Goal: Task Accomplishment & Management: Complete application form

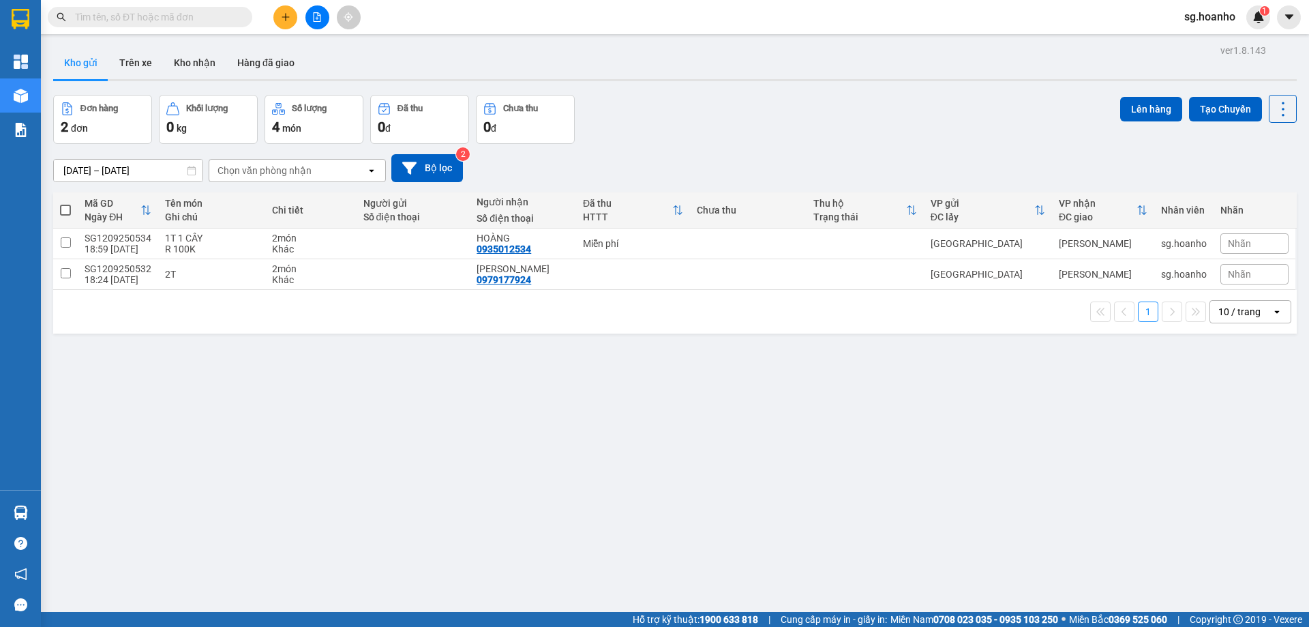
click at [228, 9] on span at bounding box center [150, 17] width 205 height 20
click at [237, 16] on span at bounding box center [150, 17] width 205 height 20
click at [130, 12] on input "text" at bounding box center [155, 17] width 161 height 15
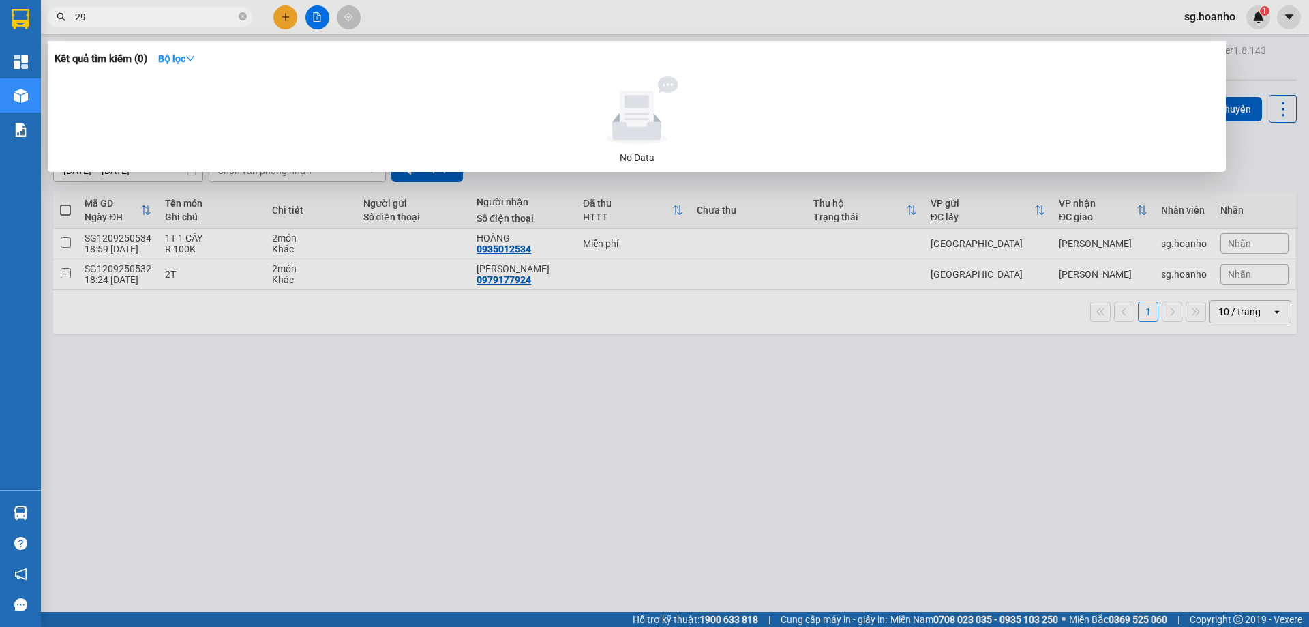
type input "297"
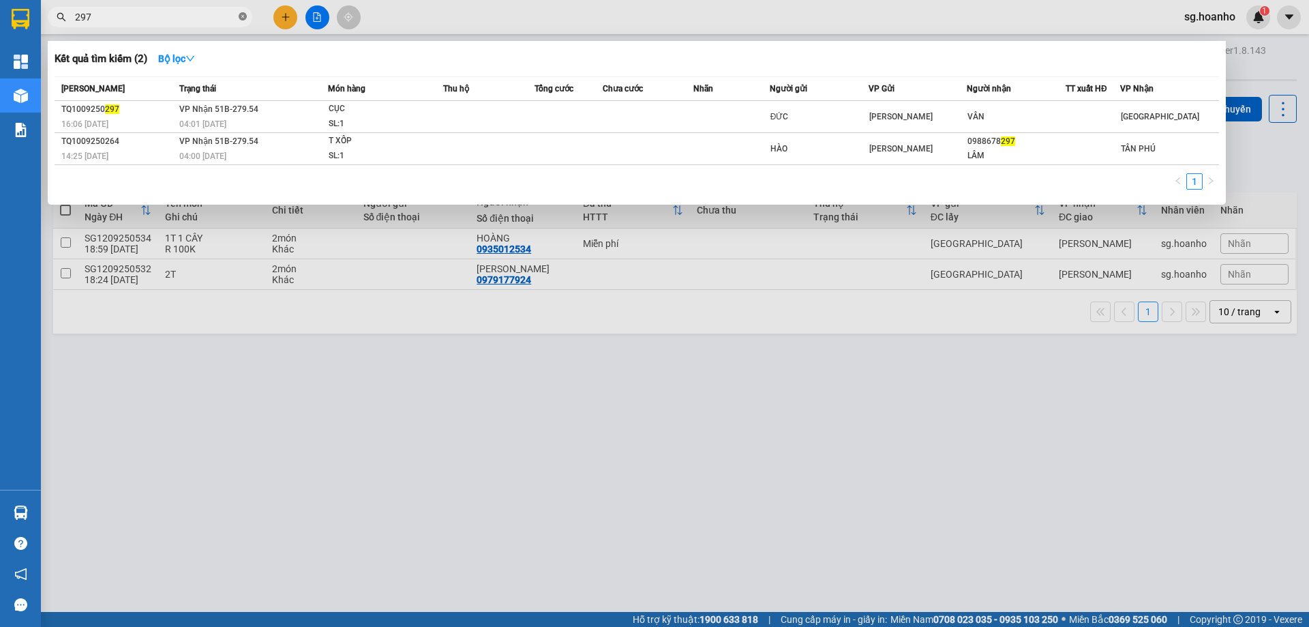
click at [245, 14] on icon "close-circle" at bounding box center [243, 16] width 8 height 8
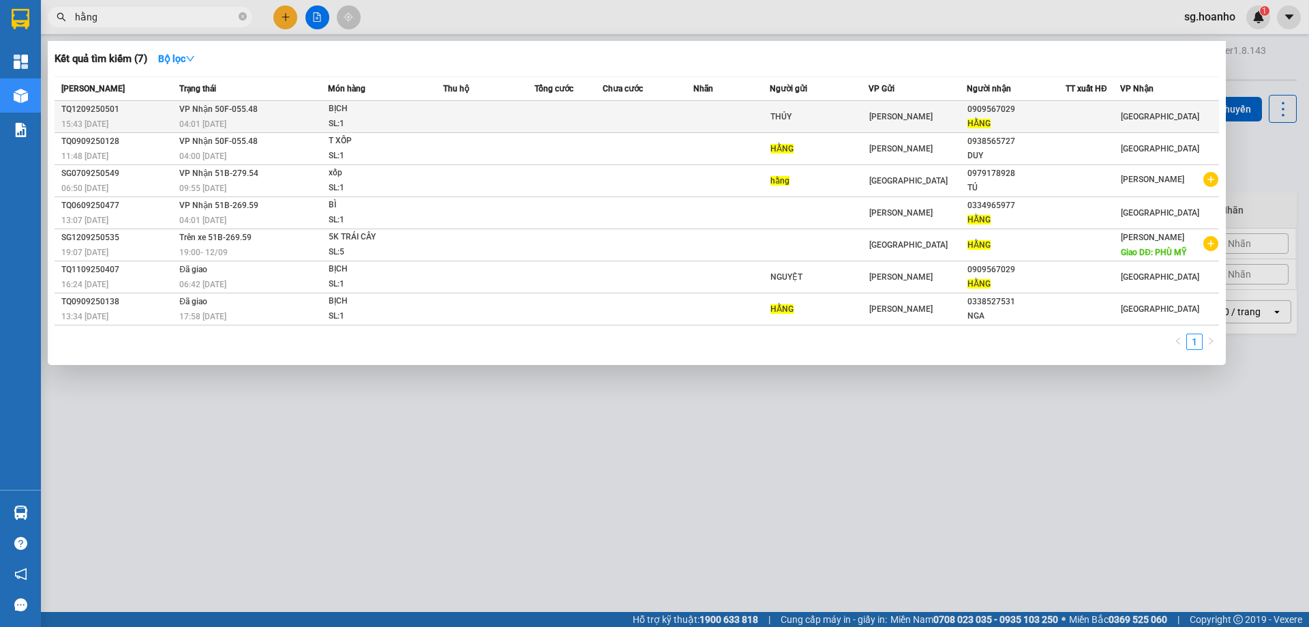
type input "hằng"
click at [649, 112] on td at bounding box center [648, 117] width 91 height 32
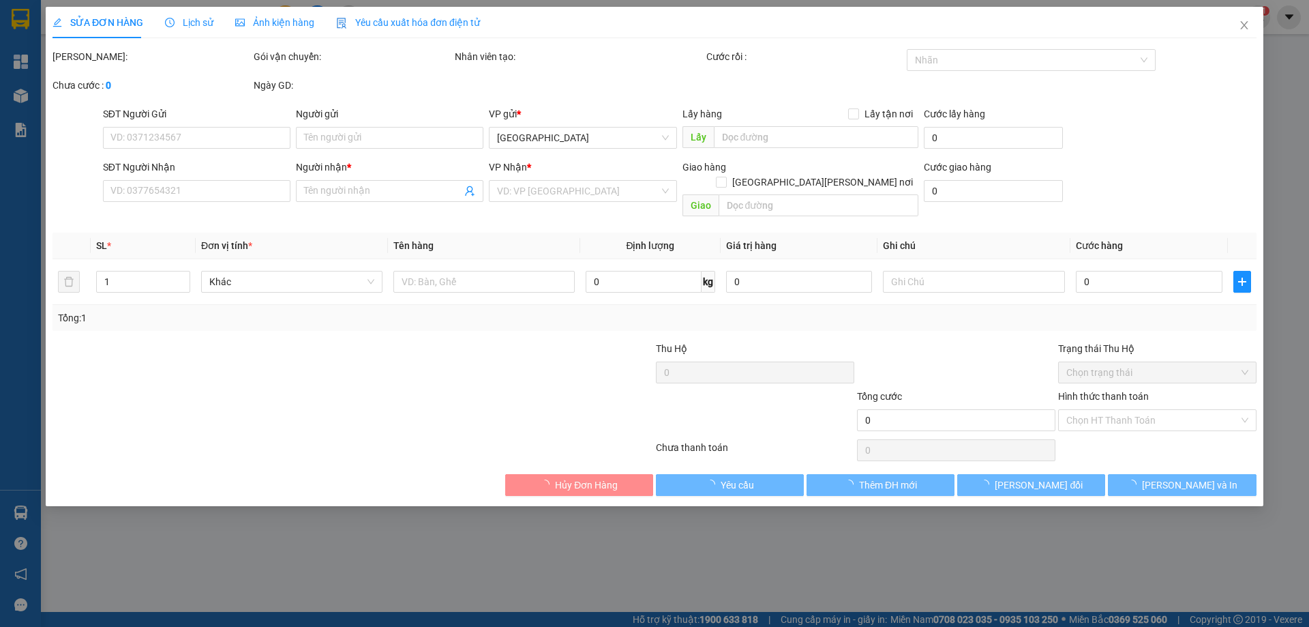
type input "THỦY"
type input "0909567029"
type input "HẰNG"
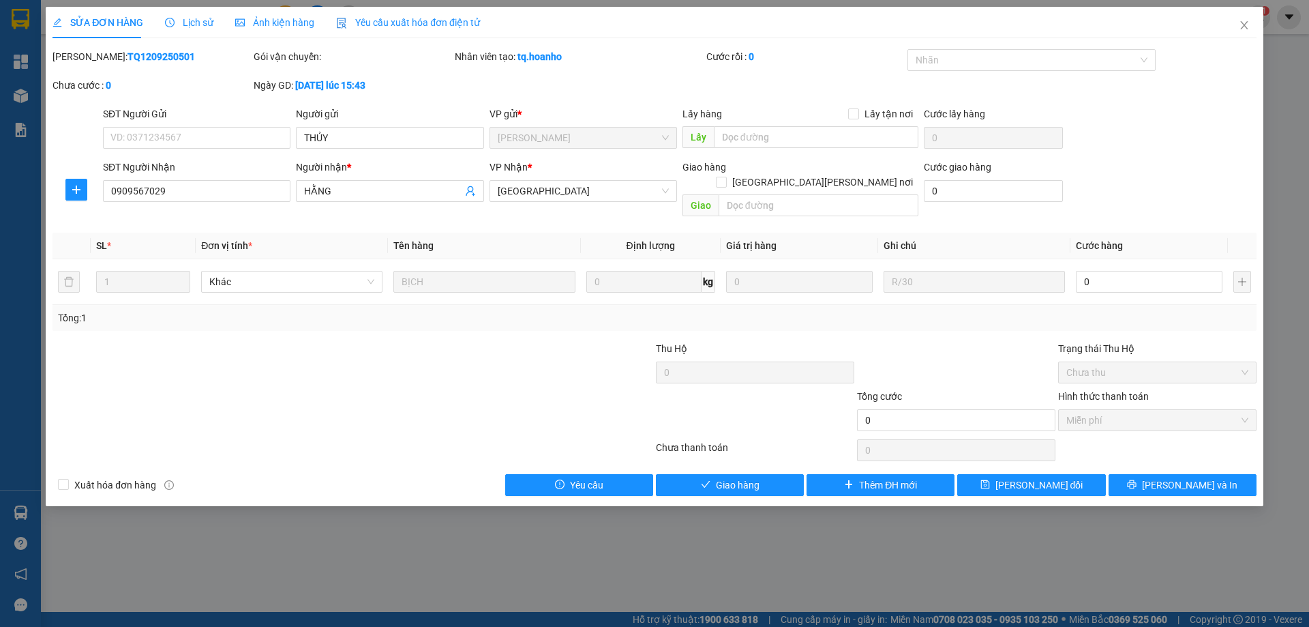
click at [766, 481] on div "SỬA ĐƠN HÀNG Lịch sử [PERSON_NAME] hàng Yêu cầu xuất [PERSON_NAME] điện tử Tota…" at bounding box center [655, 256] width 1218 height 499
click at [714, 474] on button "Giao hàng" at bounding box center [730, 485] width 148 height 22
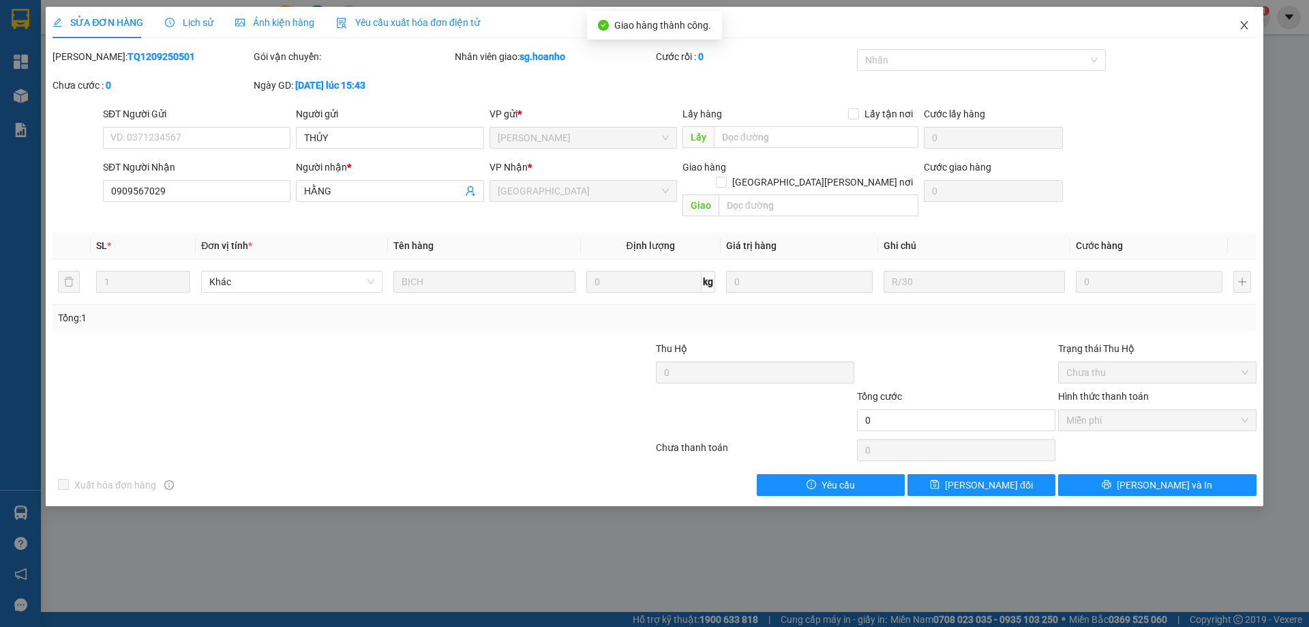
click at [1241, 22] on icon "close" at bounding box center [1244, 25] width 11 height 11
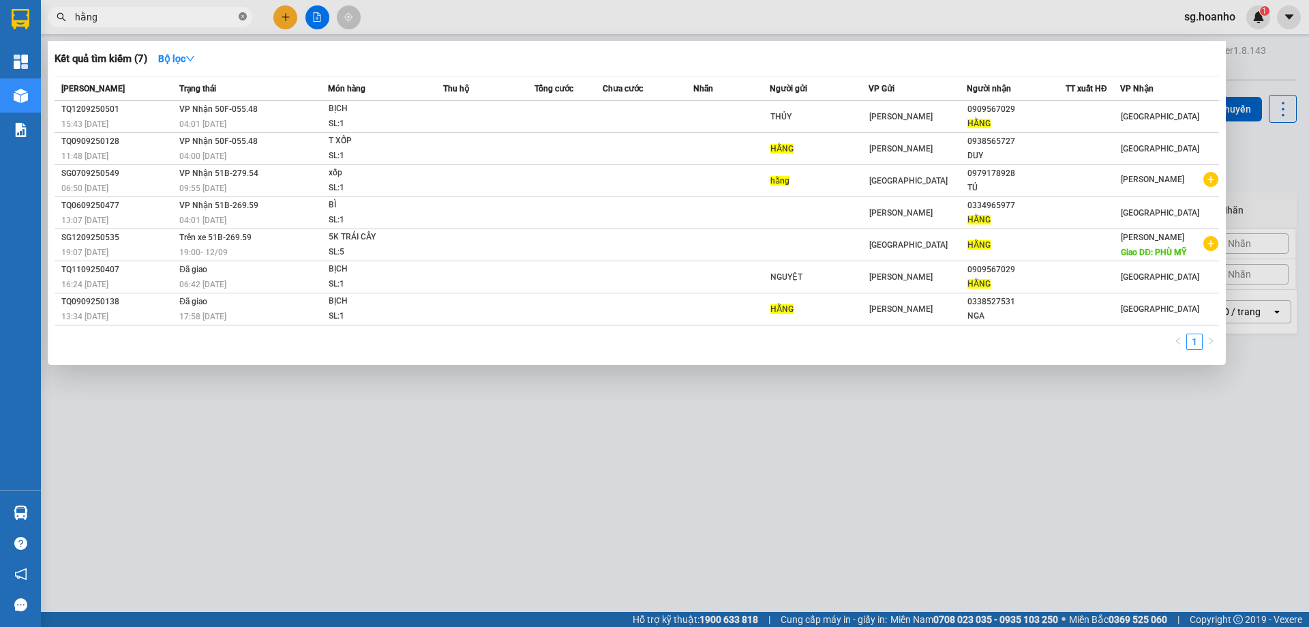
click at [244, 14] on icon "close-circle" at bounding box center [243, 16] width 8 height 8
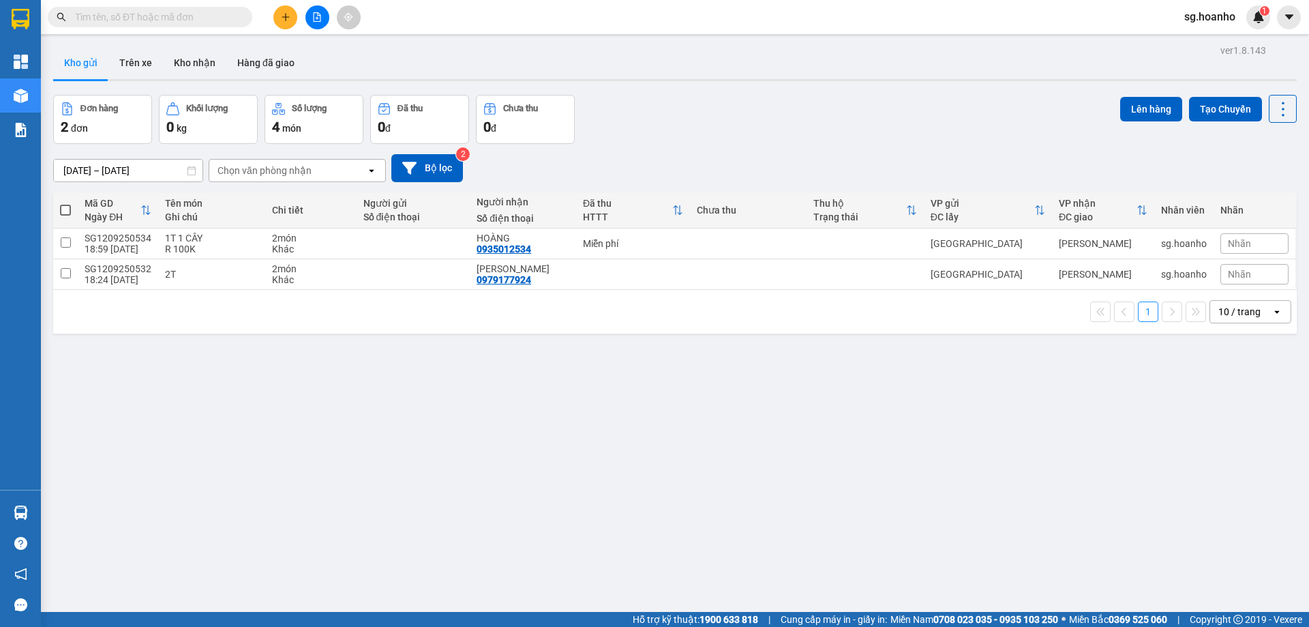
click at [286, 19] on icon "plus" at bounding box center [285, 16] width 1 height 7
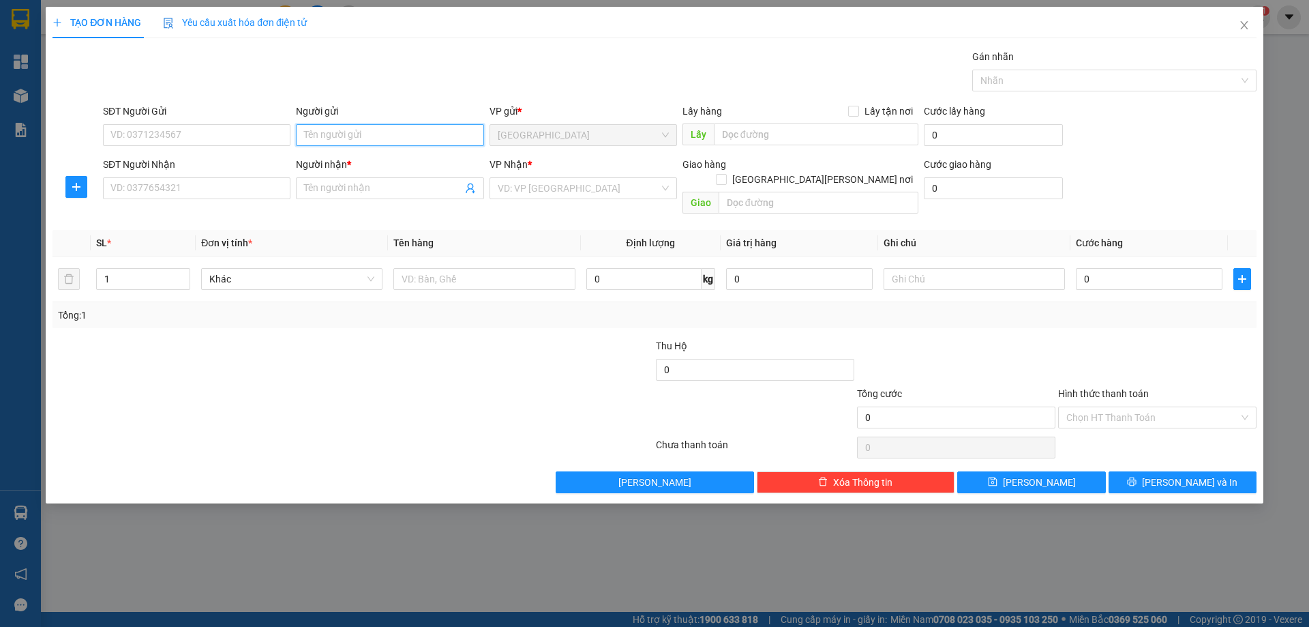
click at [375, 135] on input "Người gửi" at bounding box center [389, 135] width 187 height 22
type input "u"
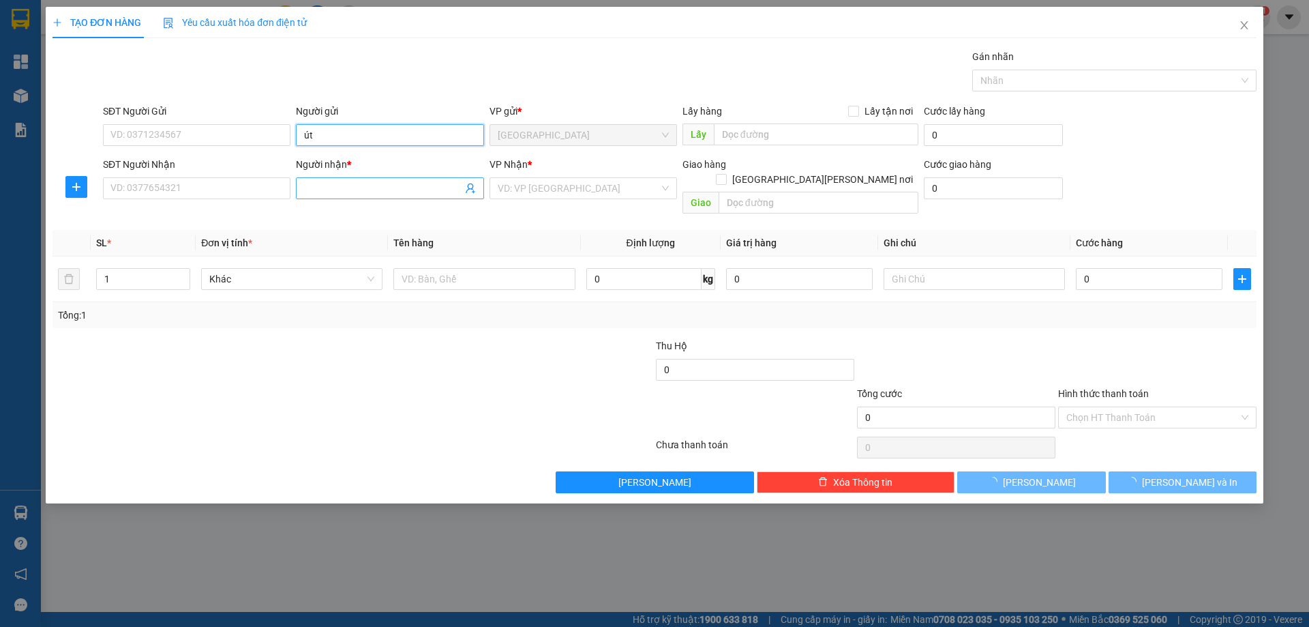
type input "út"
click at [381, 193] on input "Người nhận *" at bounding box center [382, 188] width 157 height 15
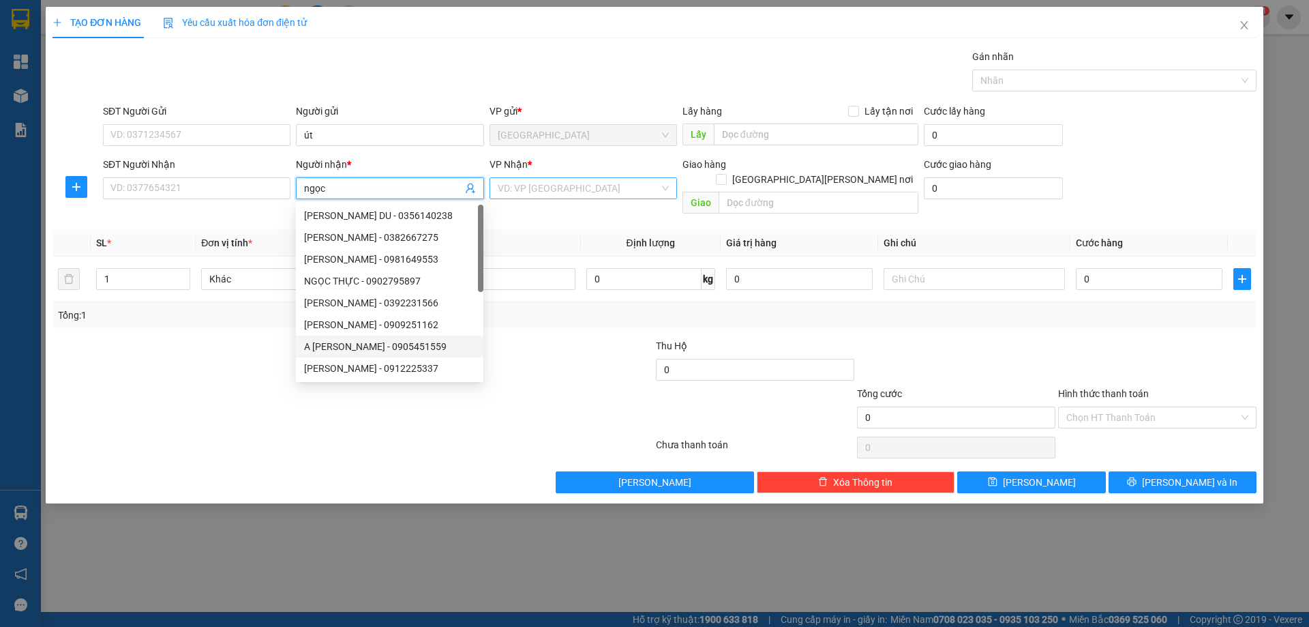
type input "ngọc"
click at [539, 196] on input "search" at bounding box center [579, 188] width 162 height 20
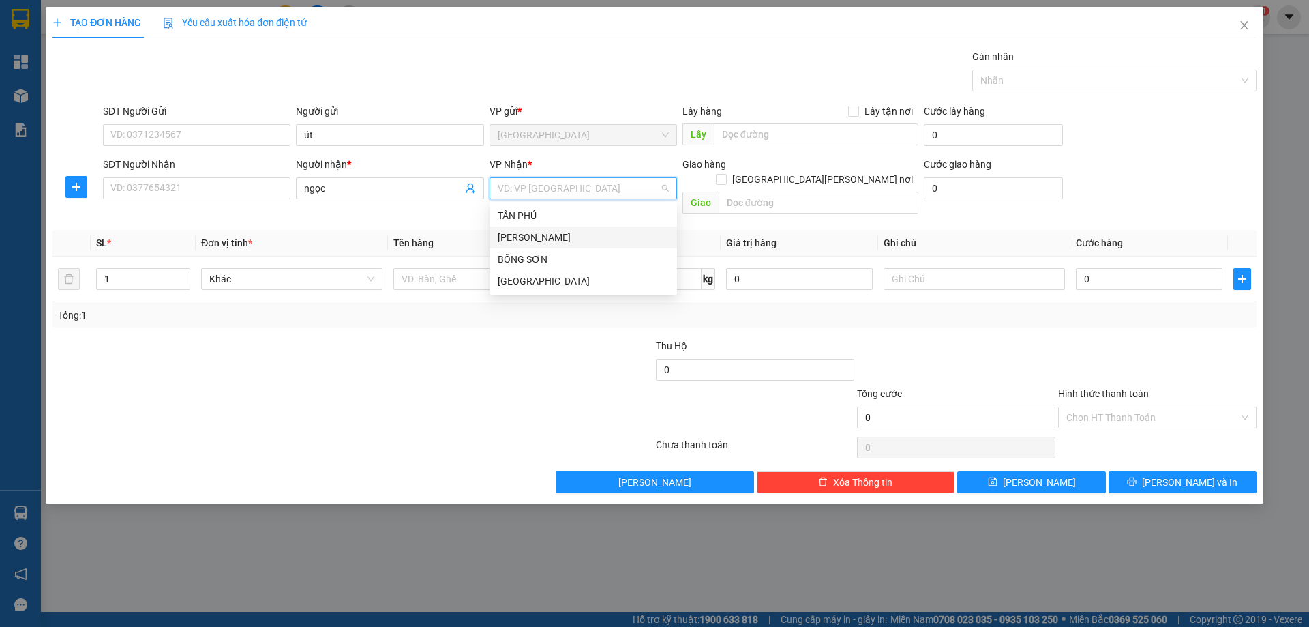
click at [545, 237] on div "TAM QUAN" at bounding box center [583, 237] width 171 height 15
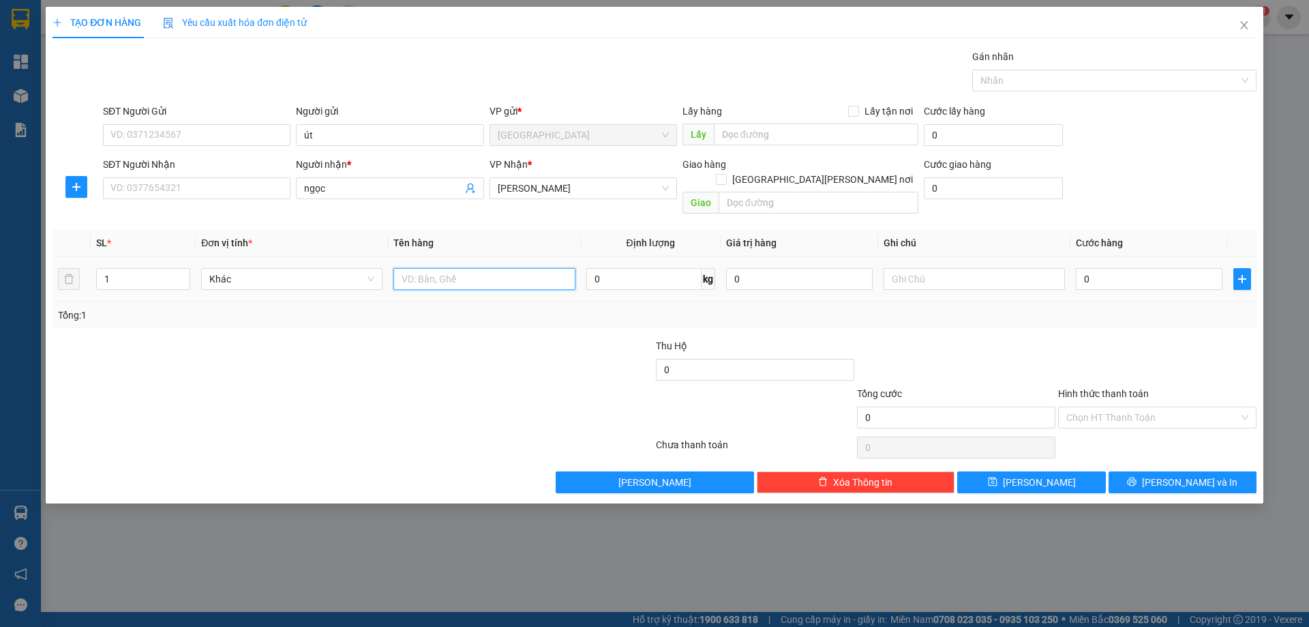
click at [500, 268] on input "text" at bounding box center [483, 279] width 181 height 22
type input "bịch"
click at [935, 269] on input "text" at bounding box center [974, 279] width 181 height 22
type input "c"
click at [1079, 388] on label "Hình thức thanh toán" at bounding box center [1103, 393] width 91 height 11
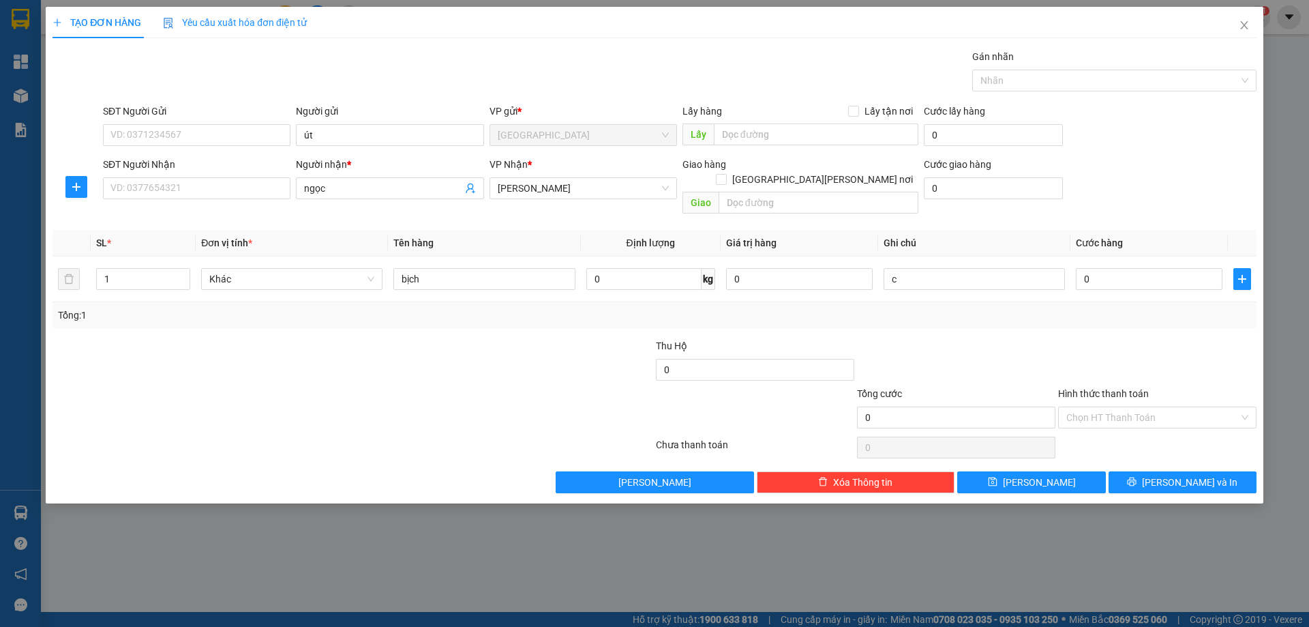
click at [1079, 407] on input "Hình thức thanh toán" at bounding box center [1152, 417] width 172 height 20
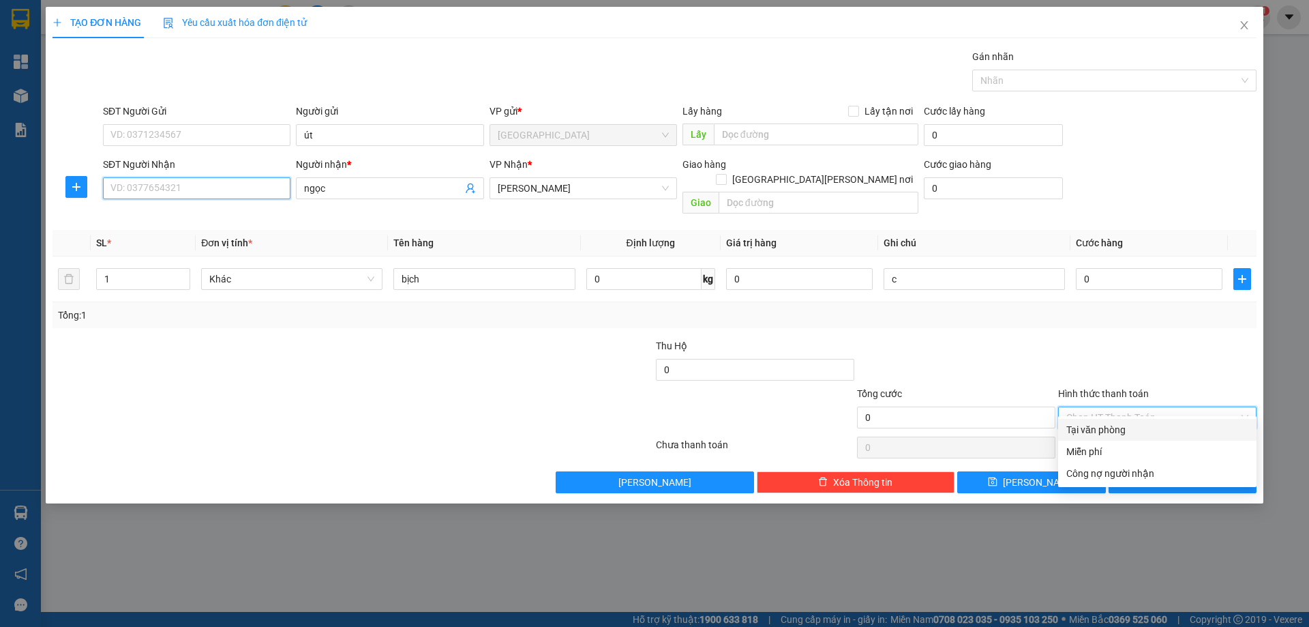
click at [171, 189] on input "SĐT Người Nhận" at bounding box center [196, 188] width 187 height 22
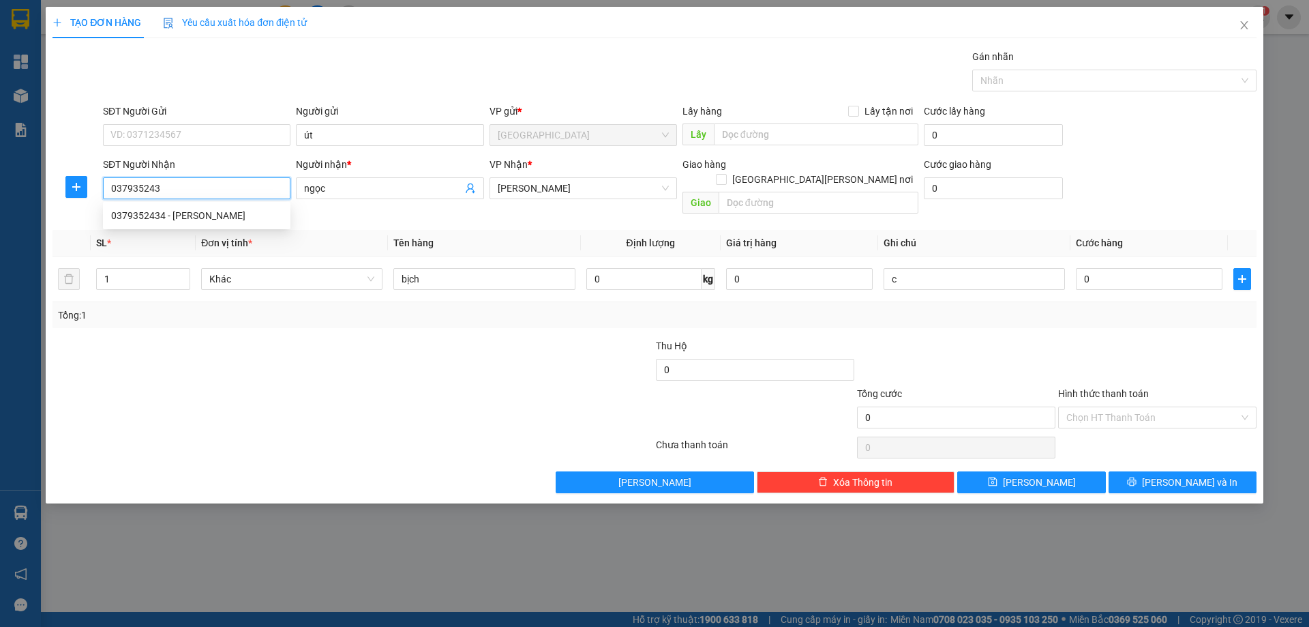
type input "0379352434"
click at [205, 216] on div "0379352434 - NGỌC" at bounding box center [196, 215] width 171 height 15
type input "NGỌC"
type input "0379352434"
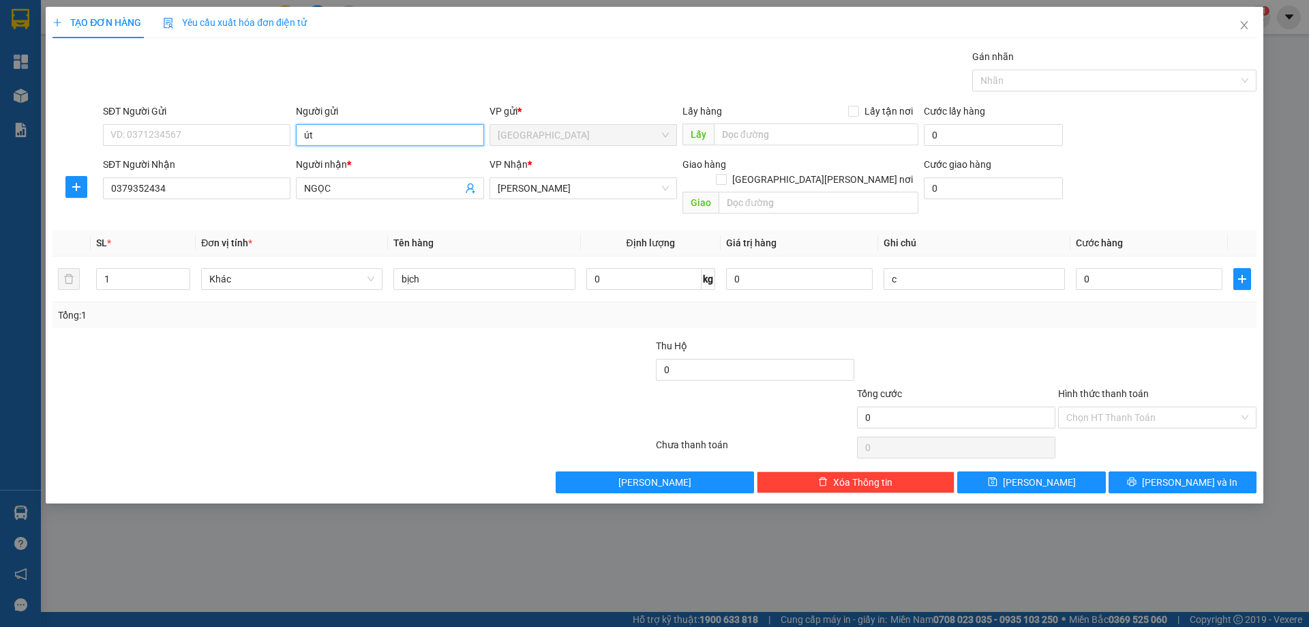
click at [345, 128] on input "út" at bounding box center [389, 135] width 187 height 22
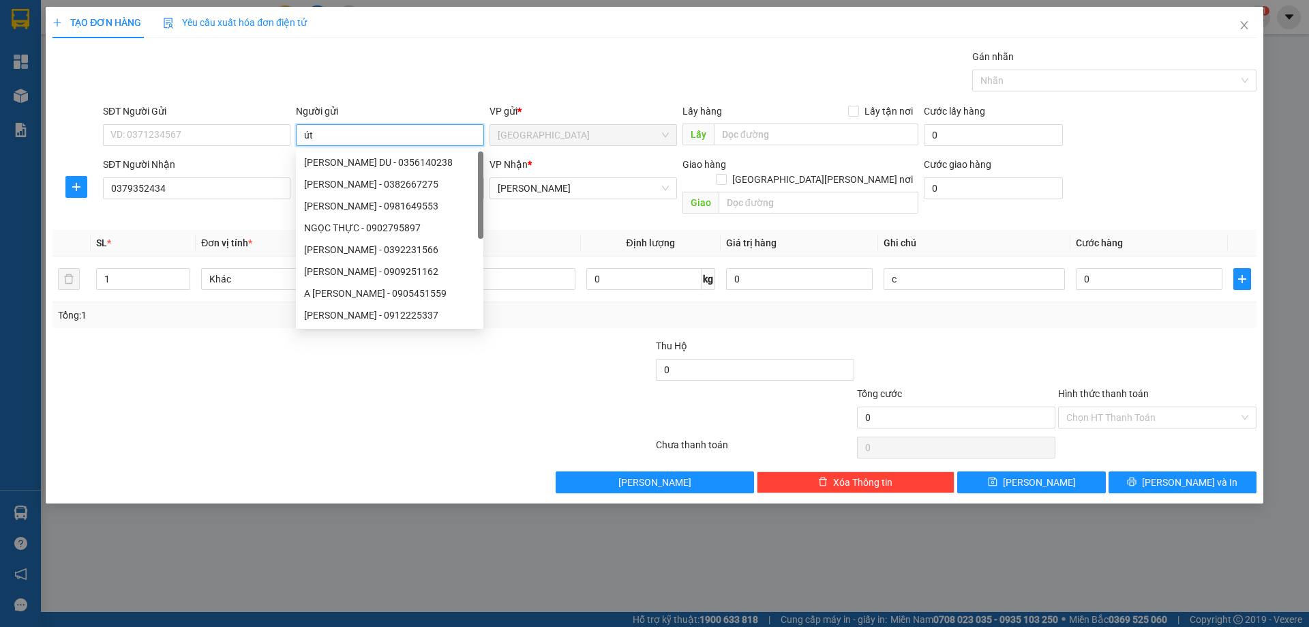
type input "ú"
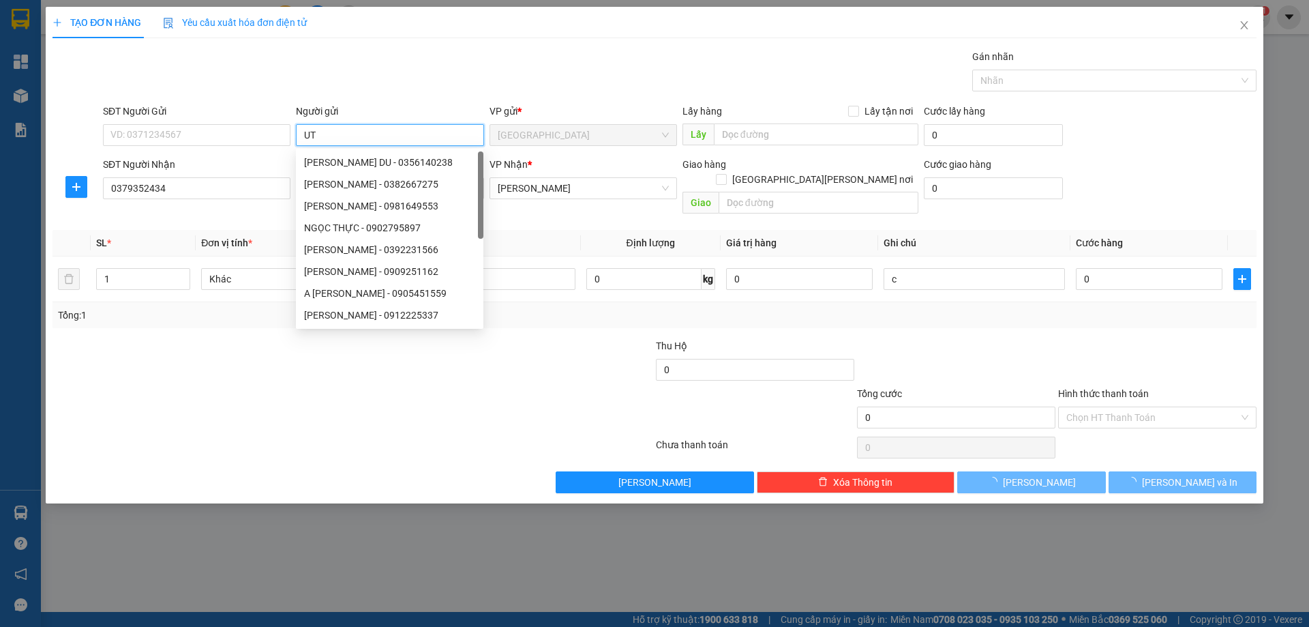
type input "U"
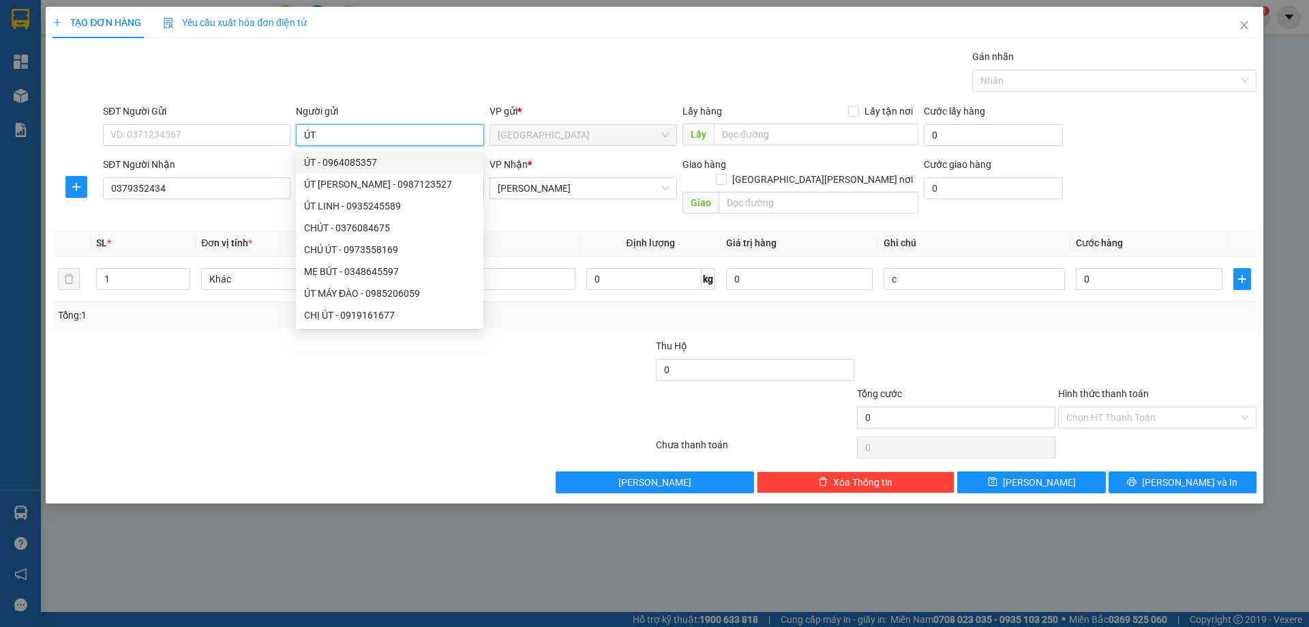
type input "ÚT"
click at [1110, 388] on label "Hình thức thanh toán" at bounding box center [1103, 393] width 91 height 11
click at [1110, 407] on input "Hình thức thanh toán" at bounding box center [1152, 417] width 172 height 20
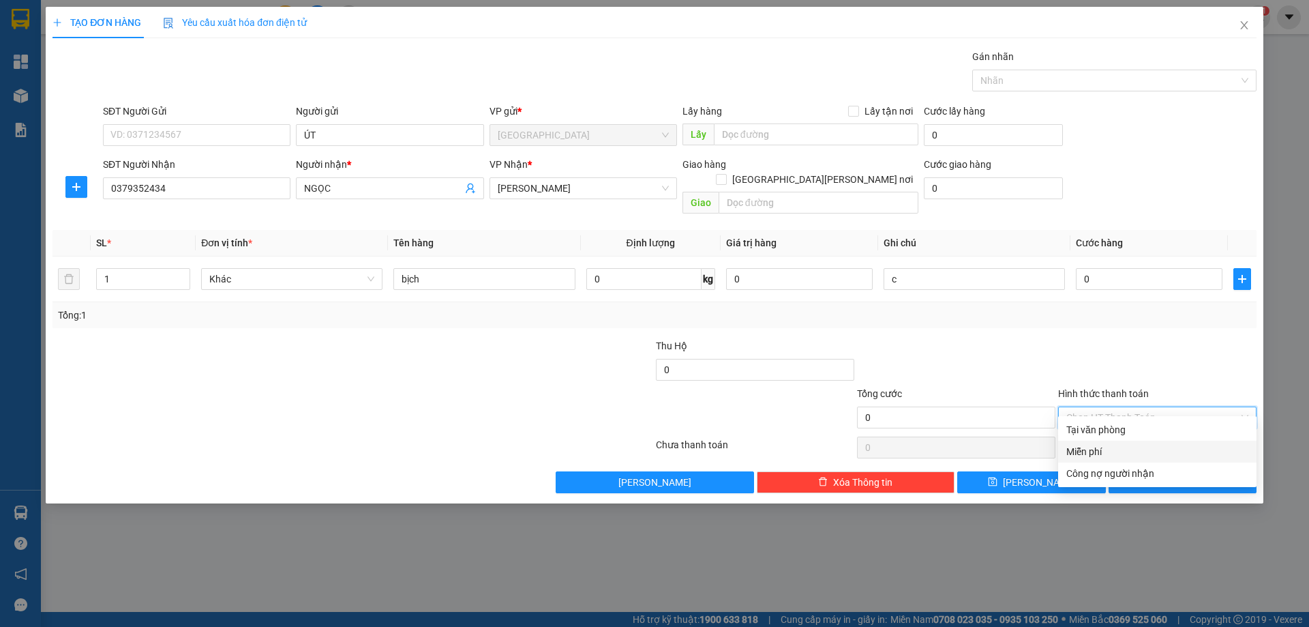
click at [1114, 457] on div "Miễn phí" at bounding box center [1157, 451] width 182 height 15
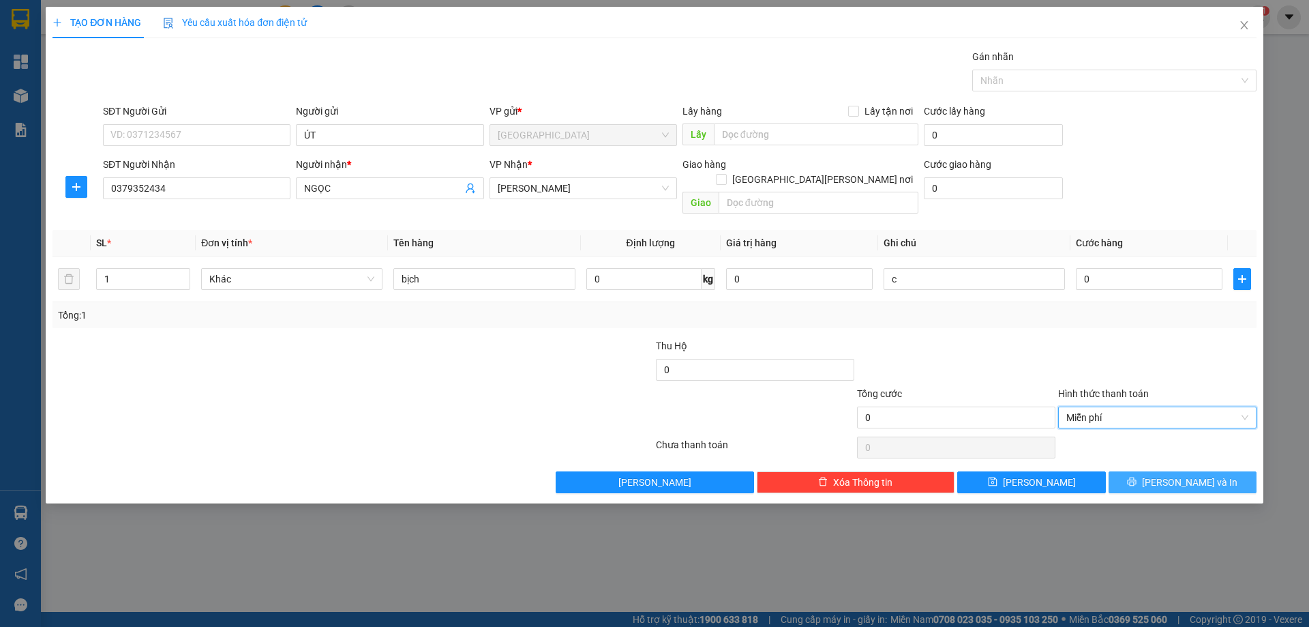
click at [1125, 471] on button "Lưu và In" at bounding box center [1183, 482] width 148 height 22
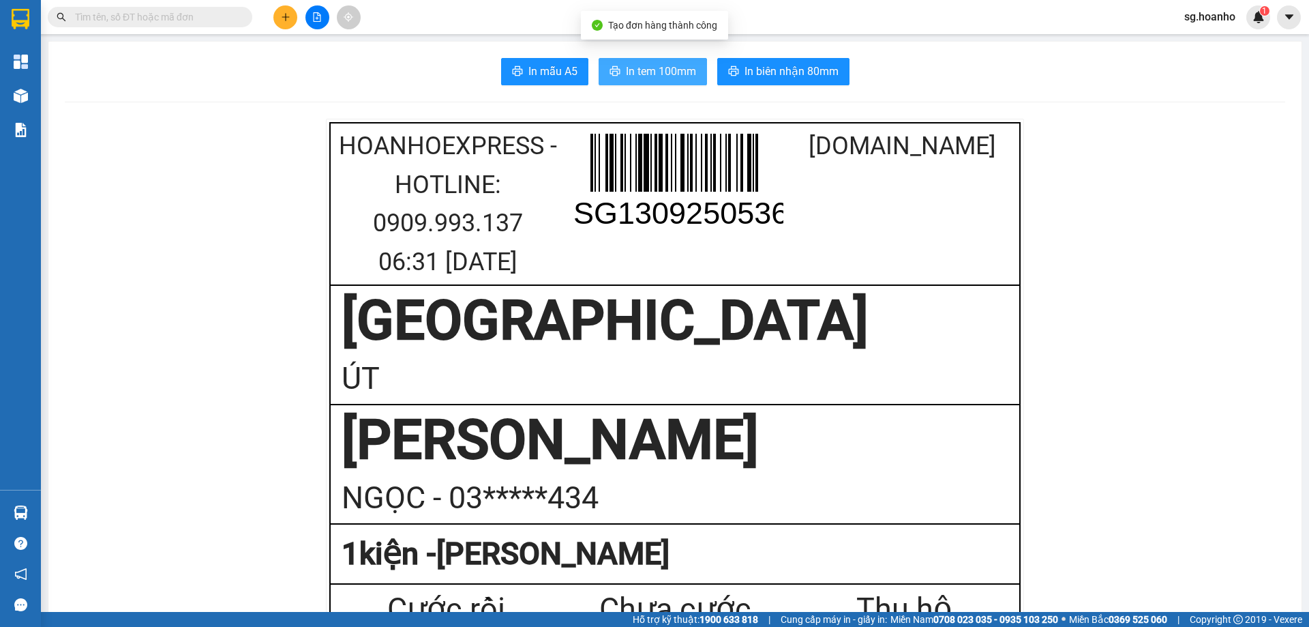
click at [680, 65] on span "In tem 100mm" at bounding box center [661, 71] width 70 height 17
click at [176, 24] on input "text" at bounding box center [155, 17] width 161 height 15
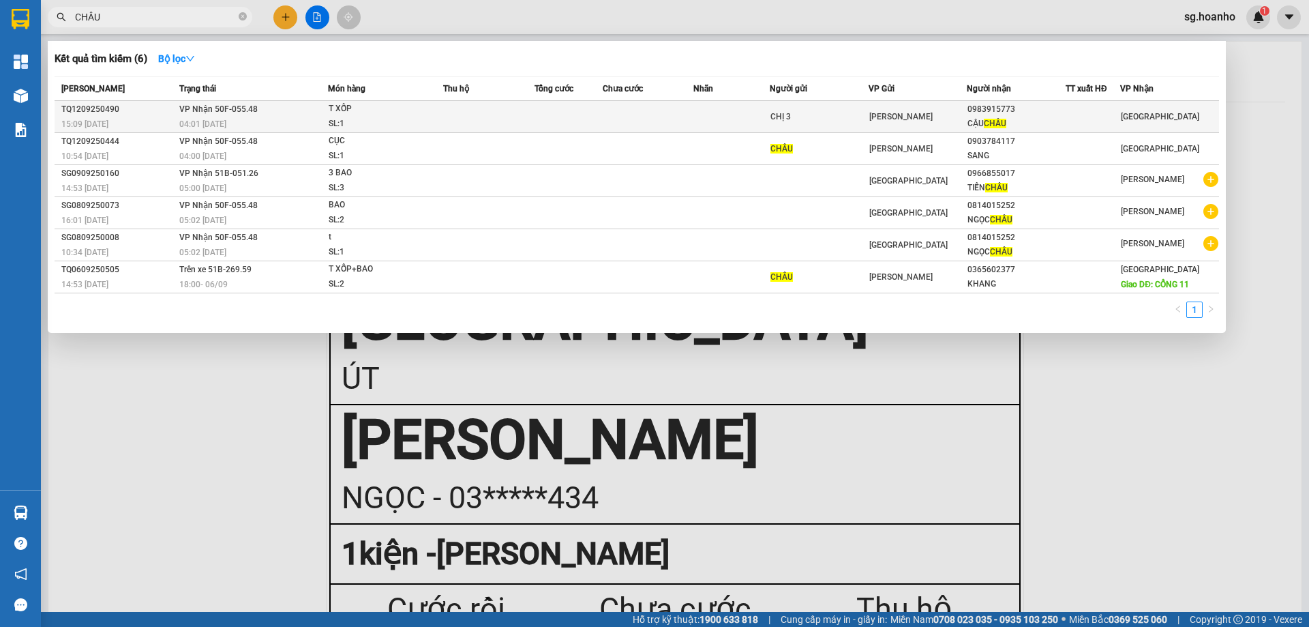
type input "CHÂU"
click at [962, 110] on div "TAM QUAN" at bounding box center [917, 116] width 97 height 15
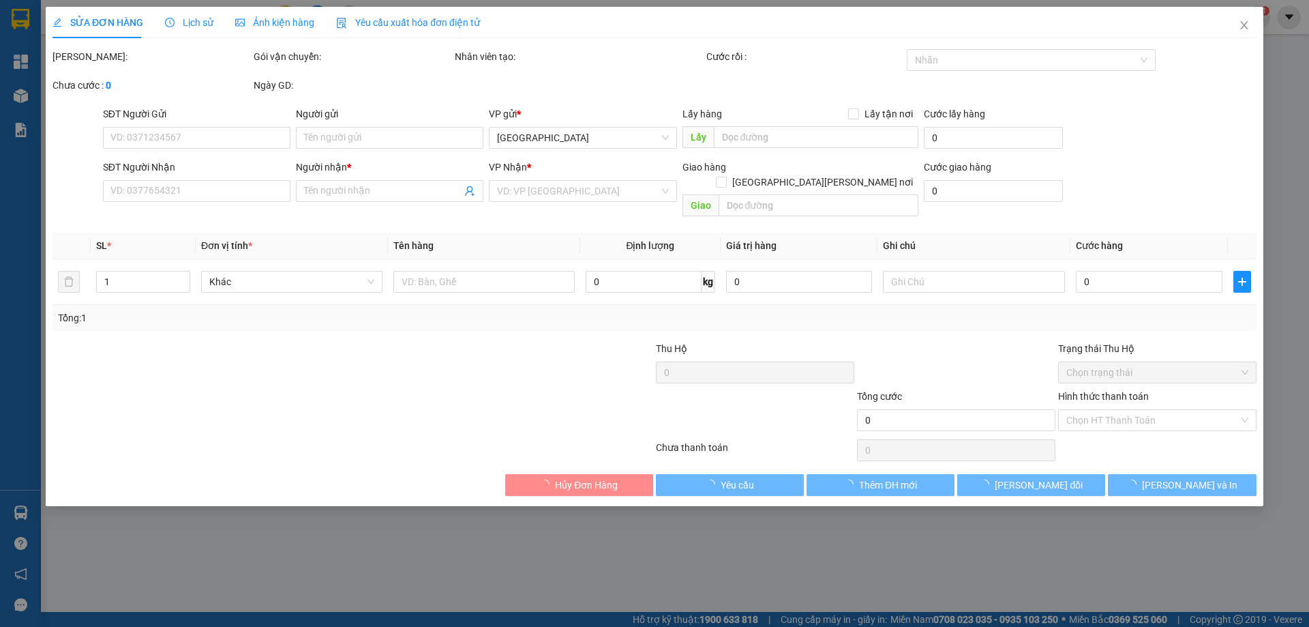
type input "CHỊ 3"
type input "0983915773"
type input "CẬU CHÂU"
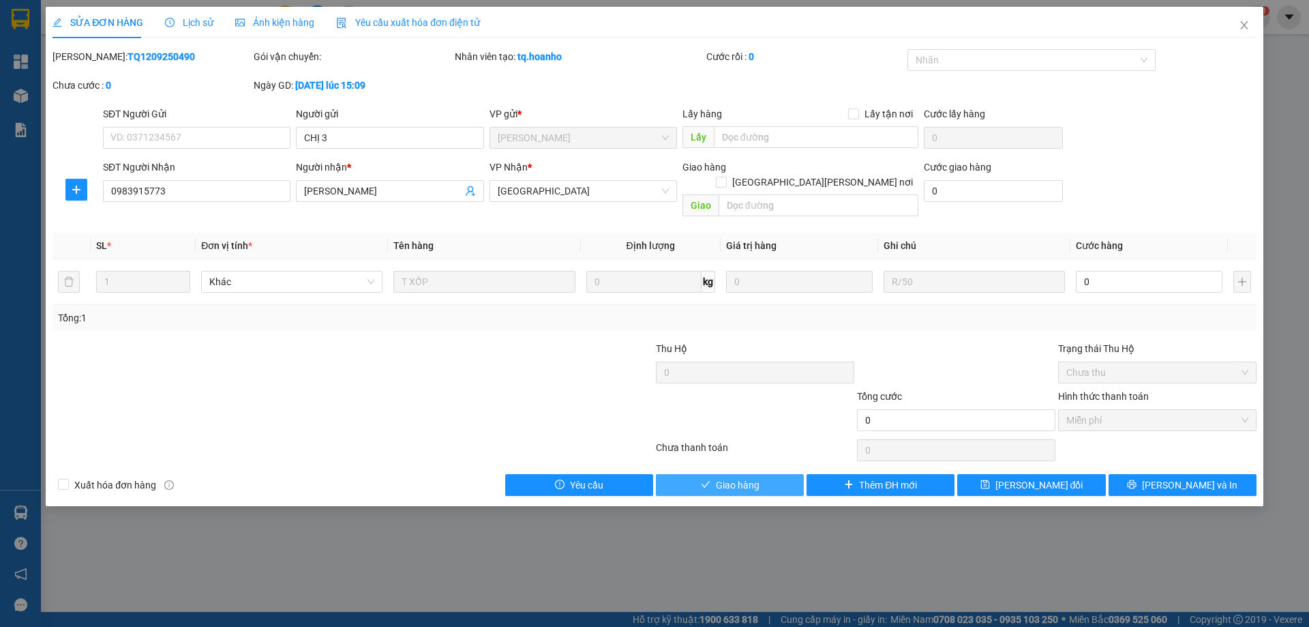
click at [767, 474] on button "Giao hàng" at bounding box center [730, 485] width 148 height 22
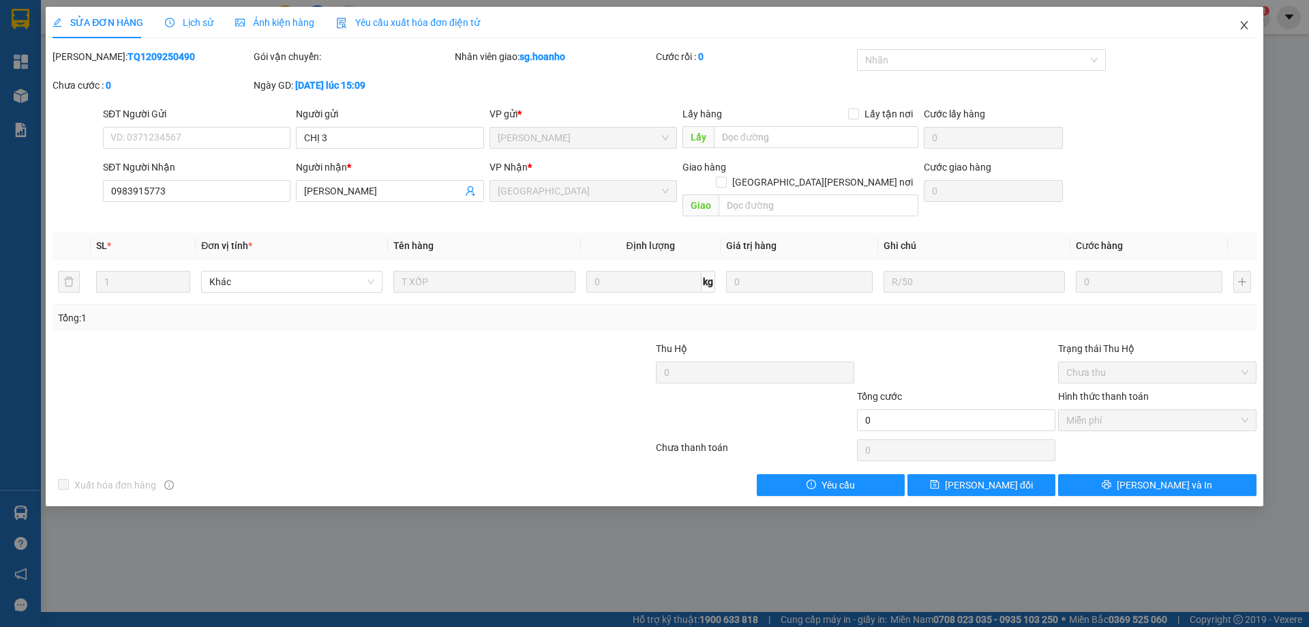
click at [1246, 23] on icon "close" at bounding box center [1243, 25] width 7 height 8
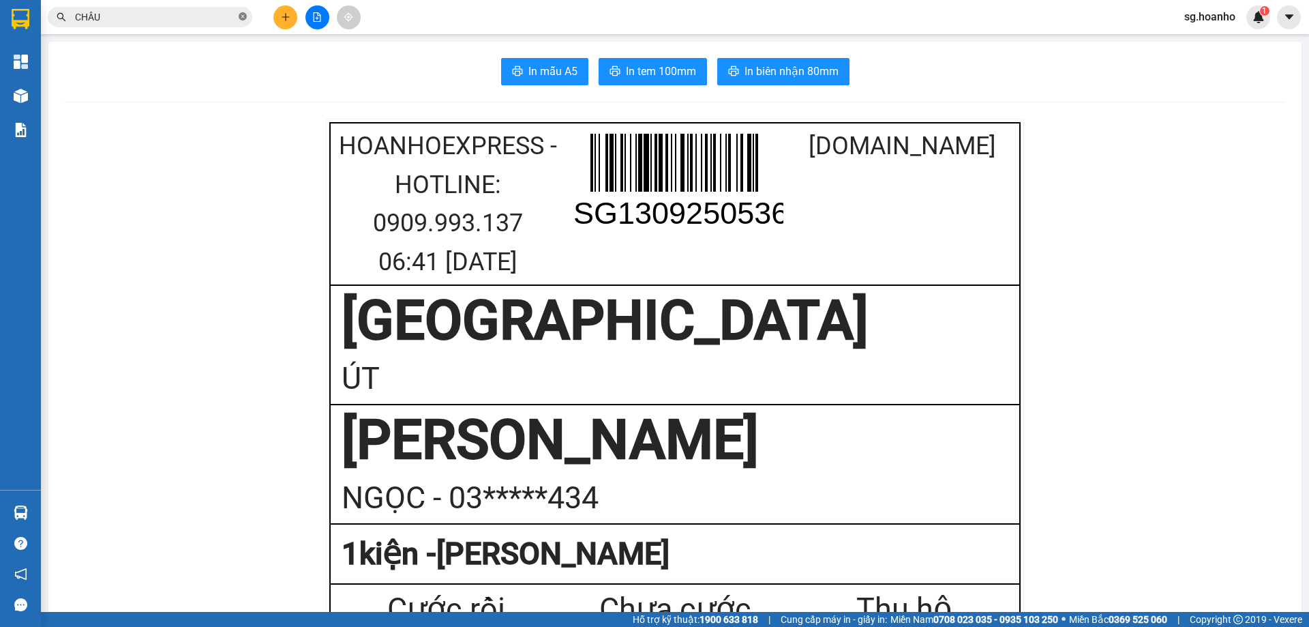
click at [245, 18] on icon "close-circle" at bounding box center [243, 16] width 8 height 8
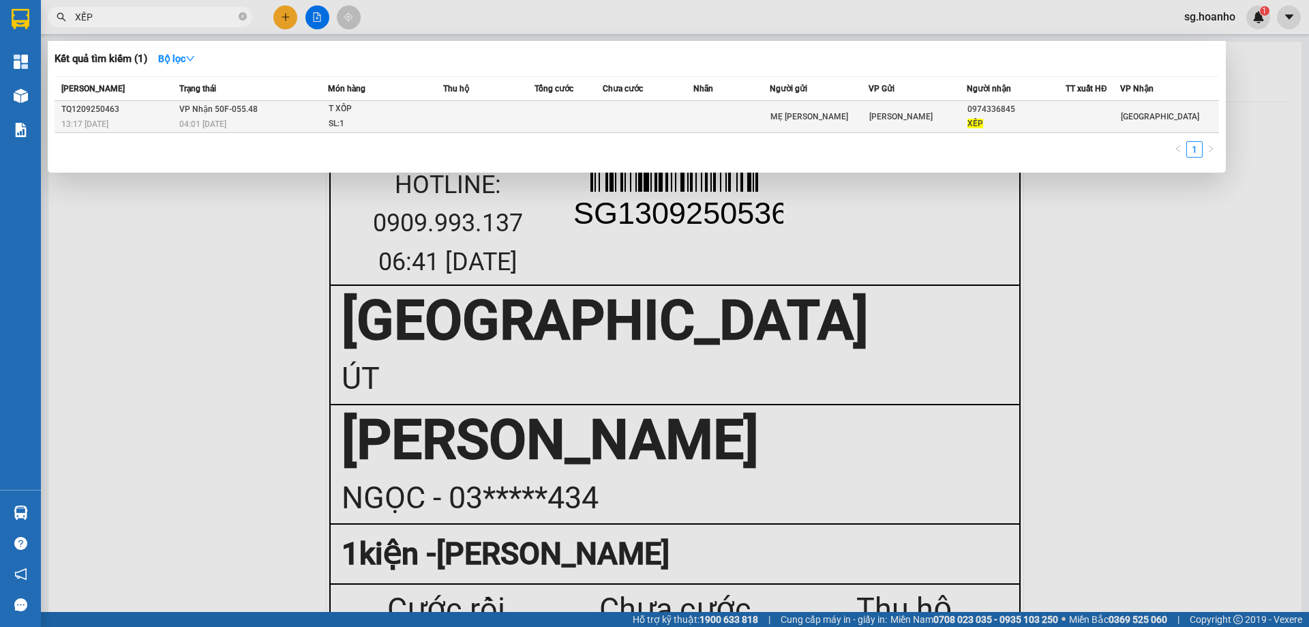
type input "XẾP"
click at [858, 113] on div "MẸ HƯƠNG" at bounding box center [818, 117] width 97 height 14
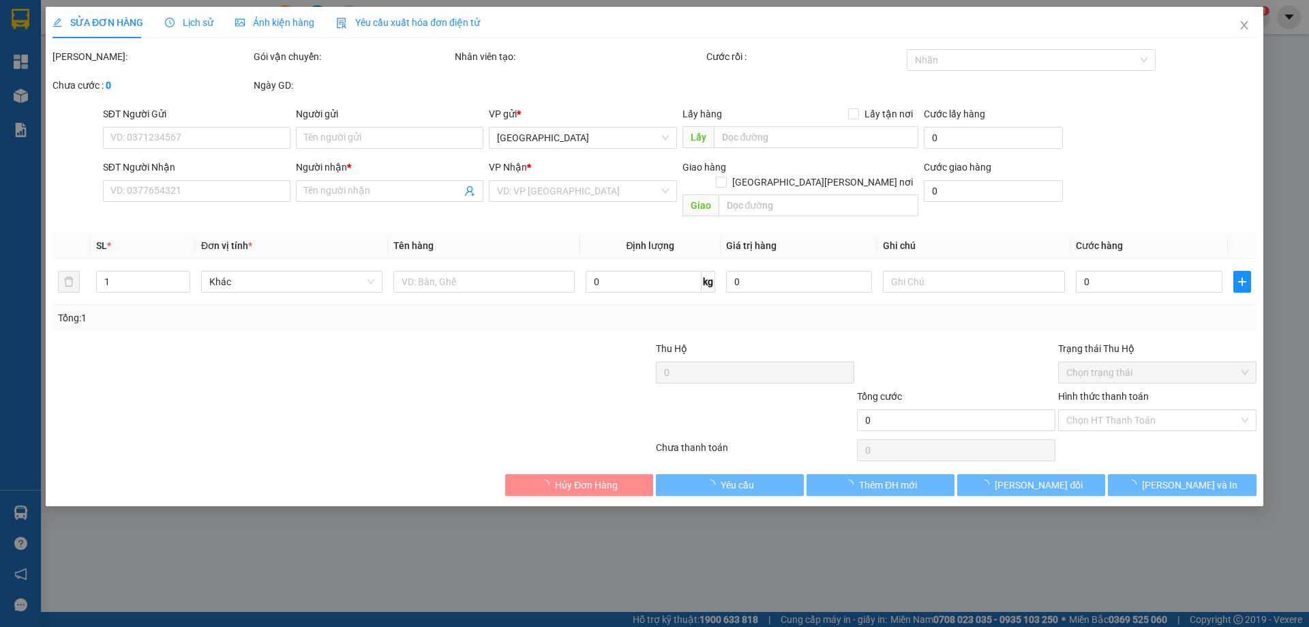
type input "MẸ HƯƠNG"
type input "0974336845"
type input "XẾP"
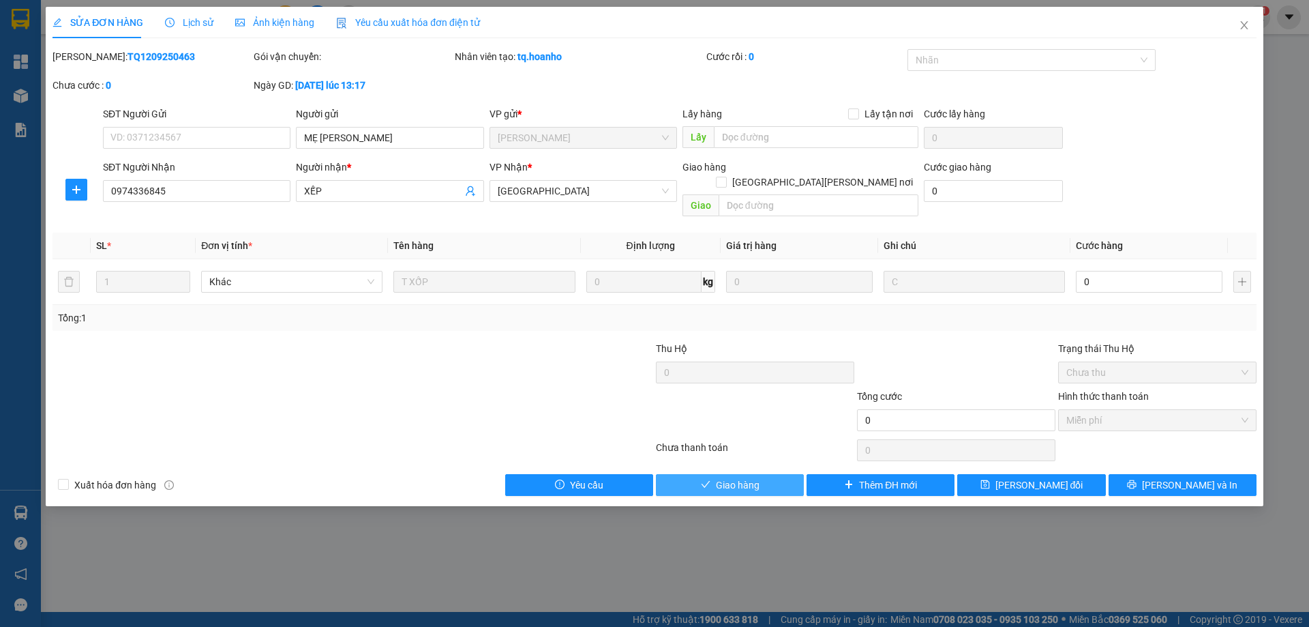
click at [723, 477] on span "Giao hàng" at bounding box center [738, 484] width 44 height 15
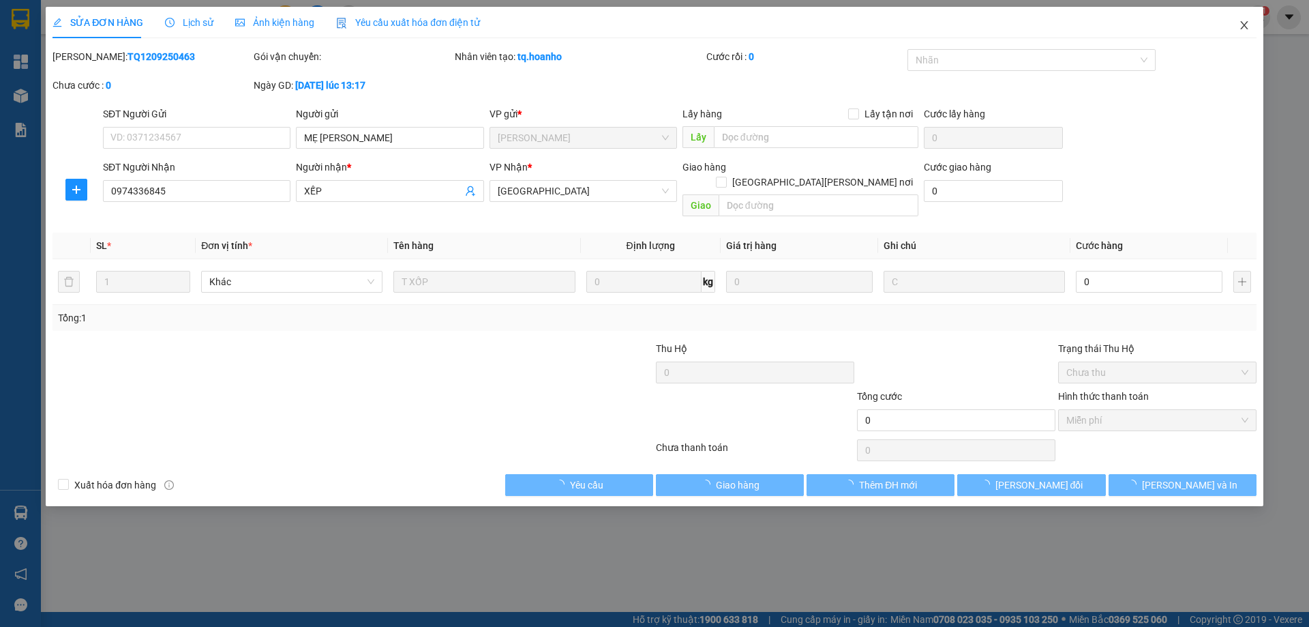
click at [1246, 27] on icon "close" at bounding box center [1243, 25] width 7 height 8
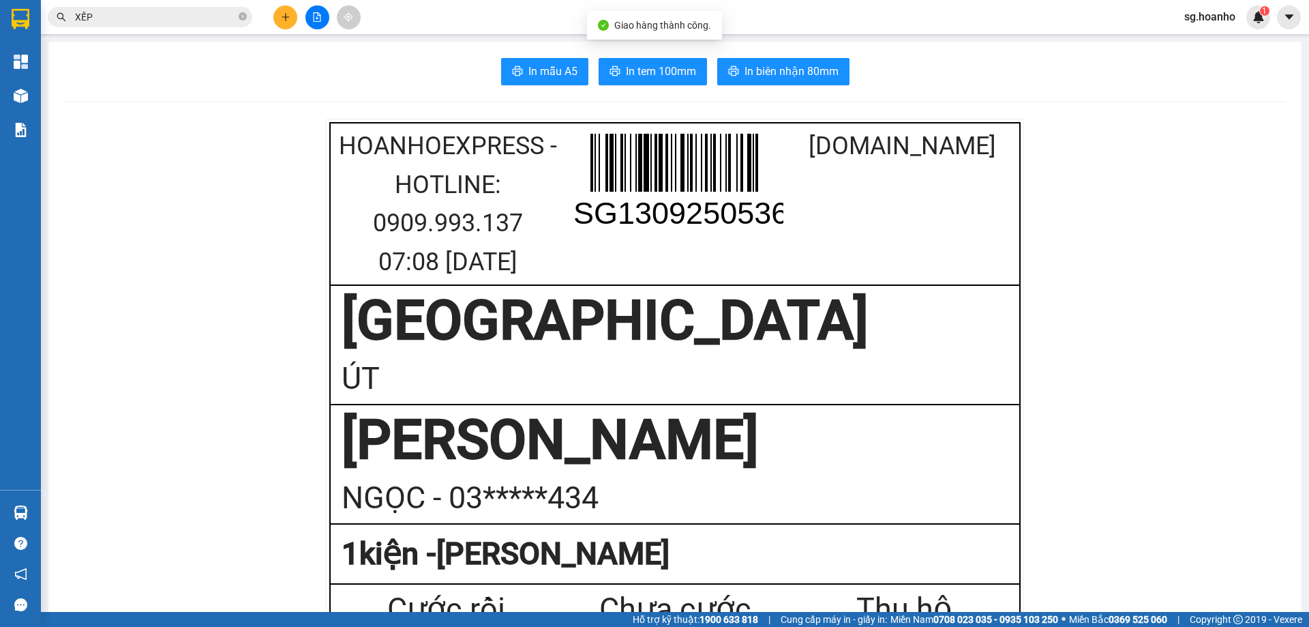
click at [242, 18] on icon "close-circle" at bounding box center [243, 16] width 8 height 8
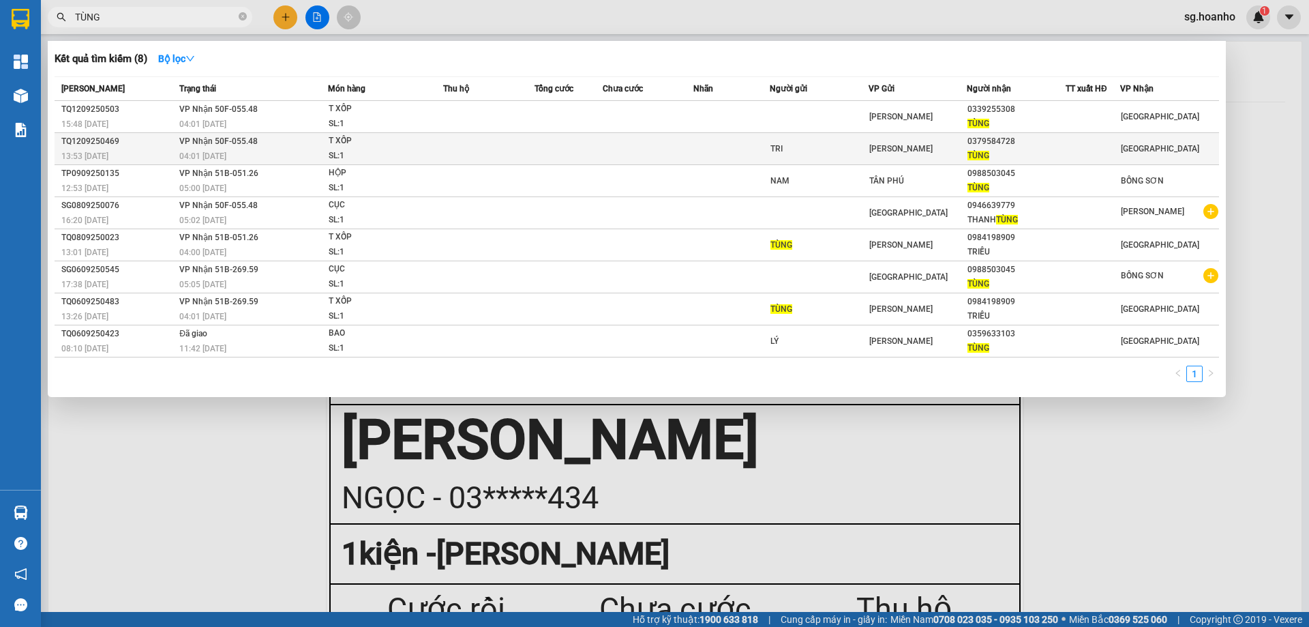
type input "TÙNG"
click at [786, 143] on div "TRI" at bounding box center [818, 149] width 97 height 14
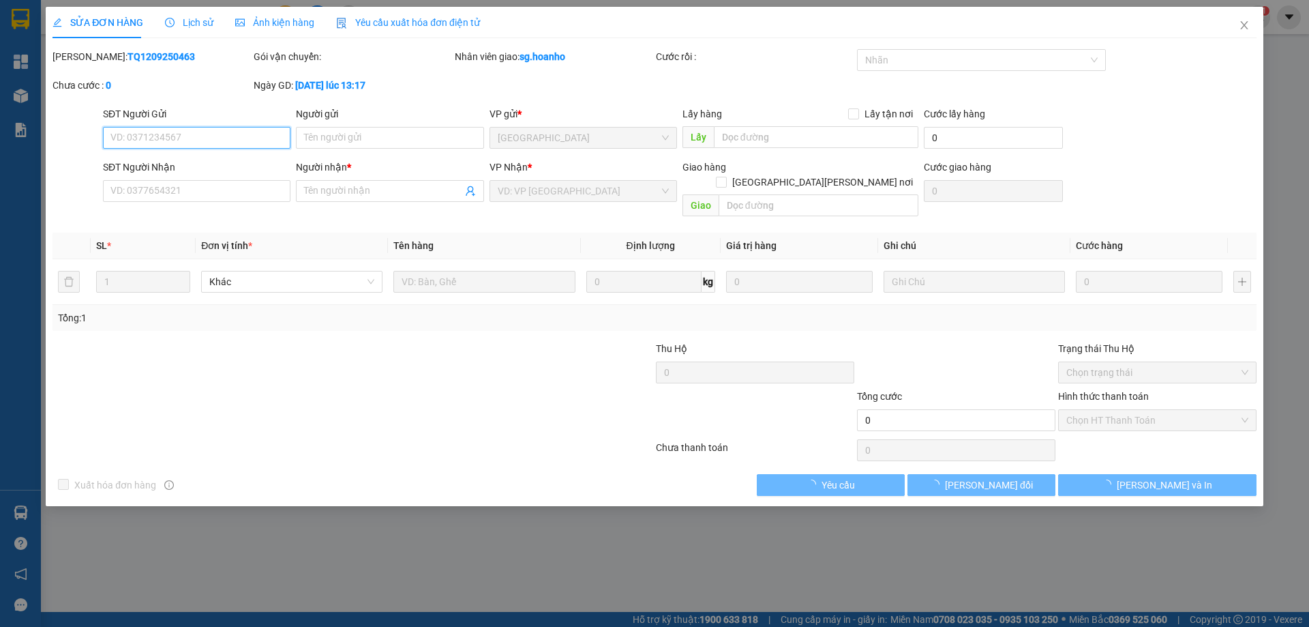
type input "TRI"
type input "0379584728"
type input "TÙNG"
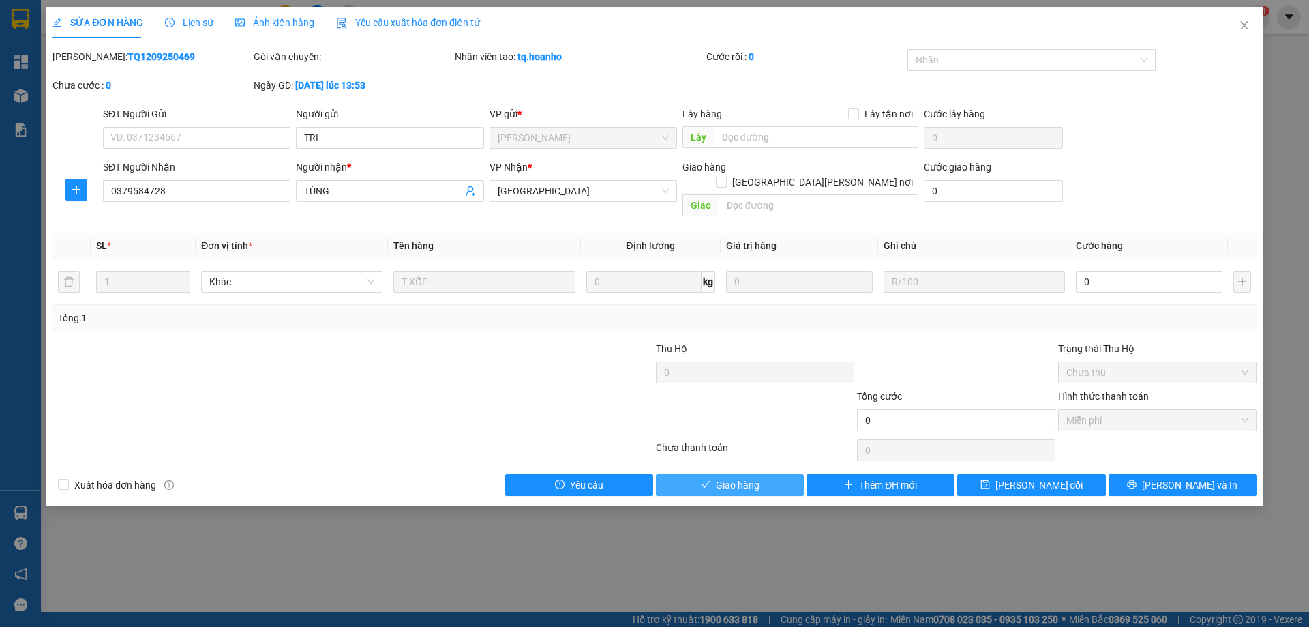
click at [744, 477] on span "Giao hàng" at bounding box center [738, 484] width 44 height 15
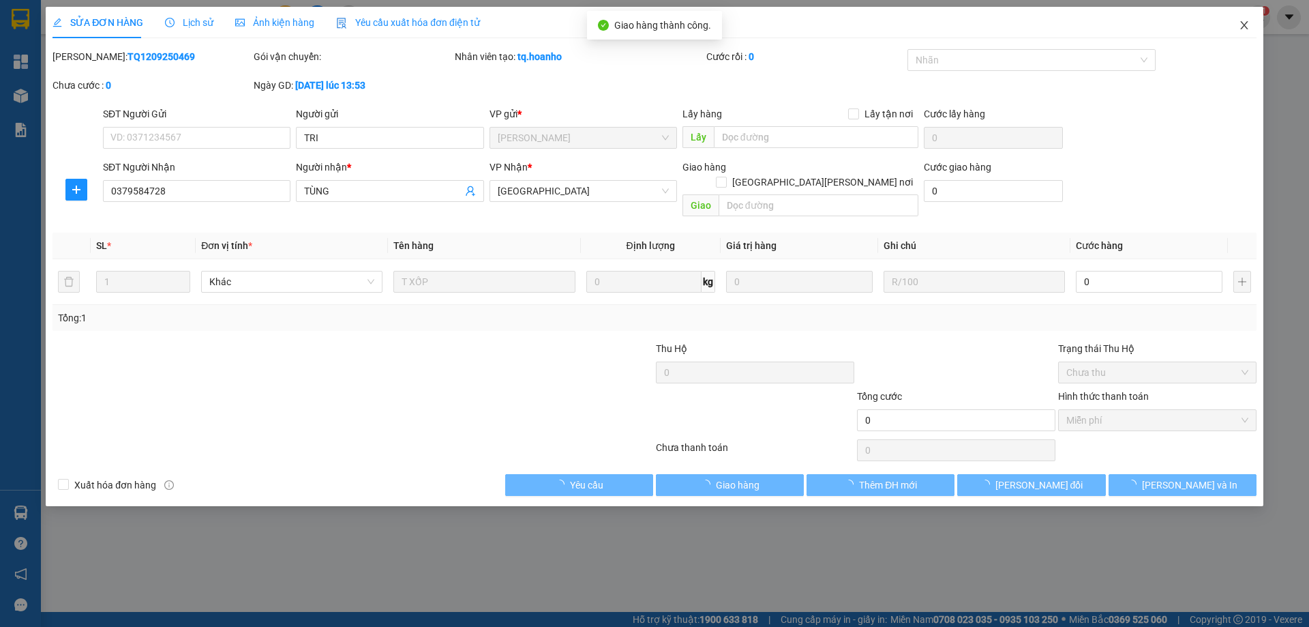
click at [1246, 25] on icon "close" at bounding box center [1244, 25] width 11 height 11
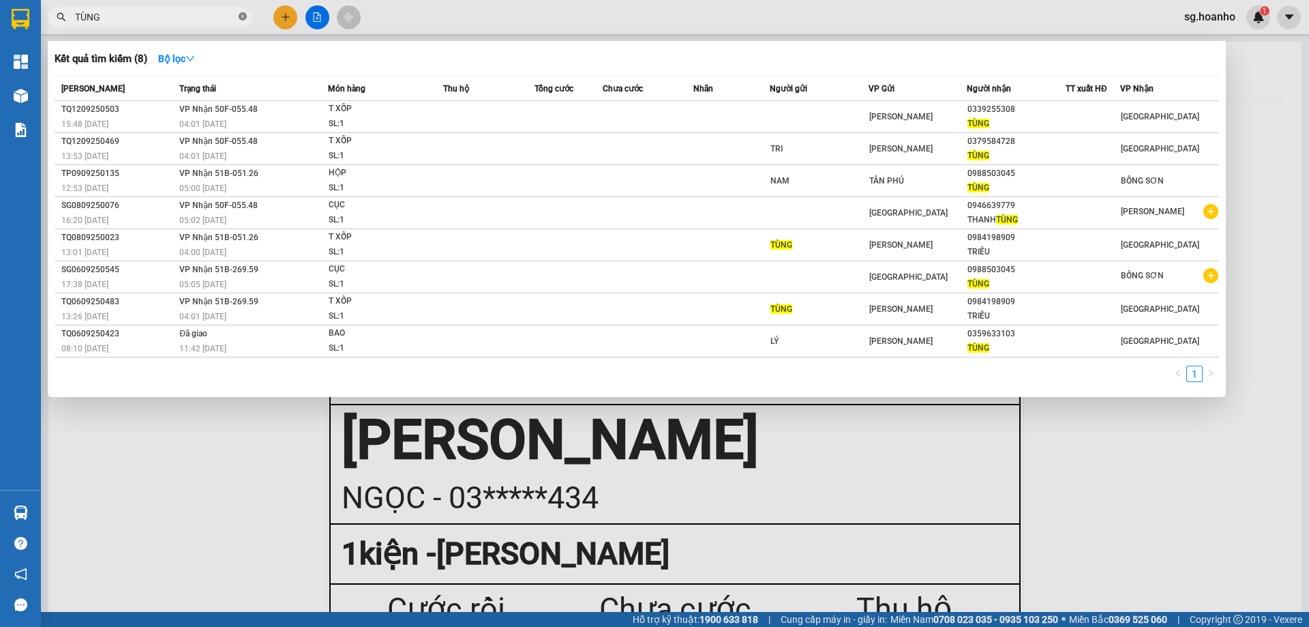
click at [241, 17] on icon "close-circle" at bounding box center [243, 16] width 8 height 8
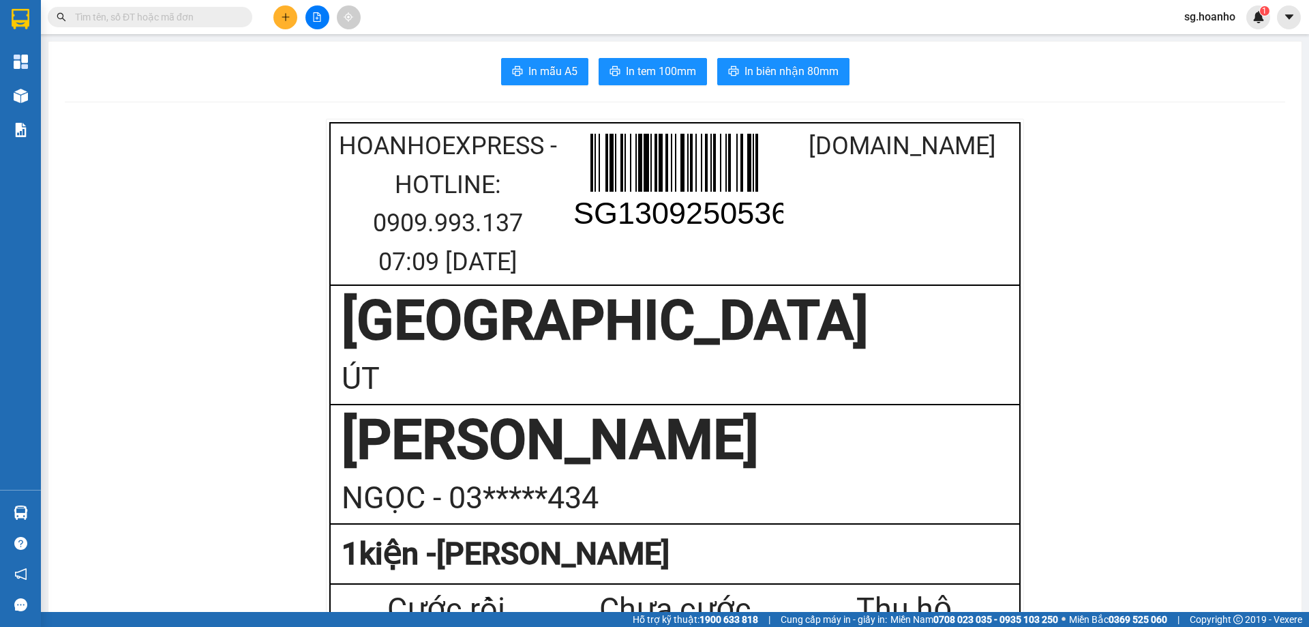
click at [213, 21] on input "text" at bounding box center [155, 17] width 161 height 15
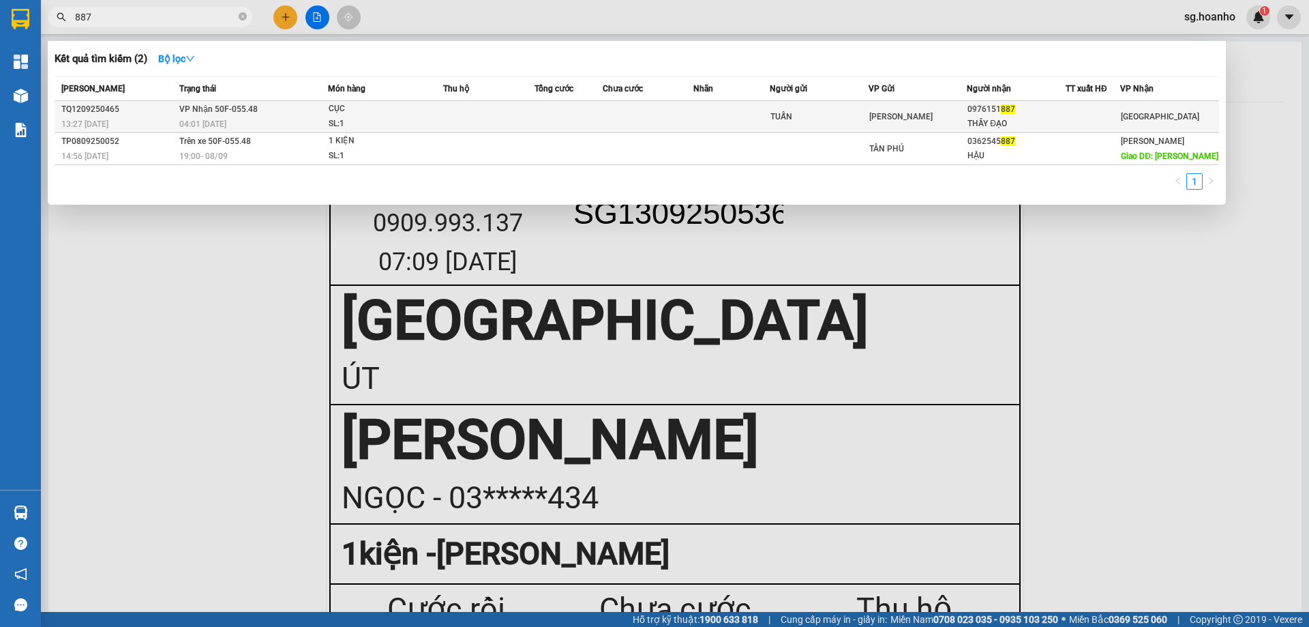
type input "887"
click at [824, 113] on div "TUẤN" at bounding box center [818, 117] width 97 height 14
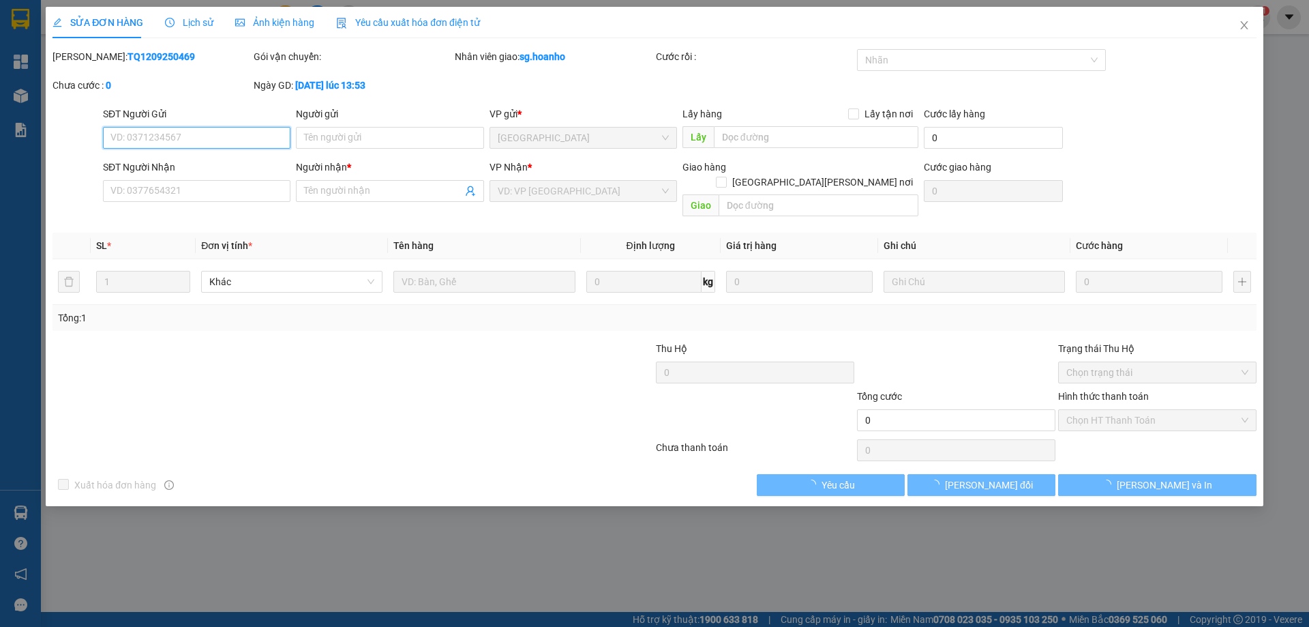
type input "TUẤN"
type input "0976151887"
type input "THẦY ĐẠO"
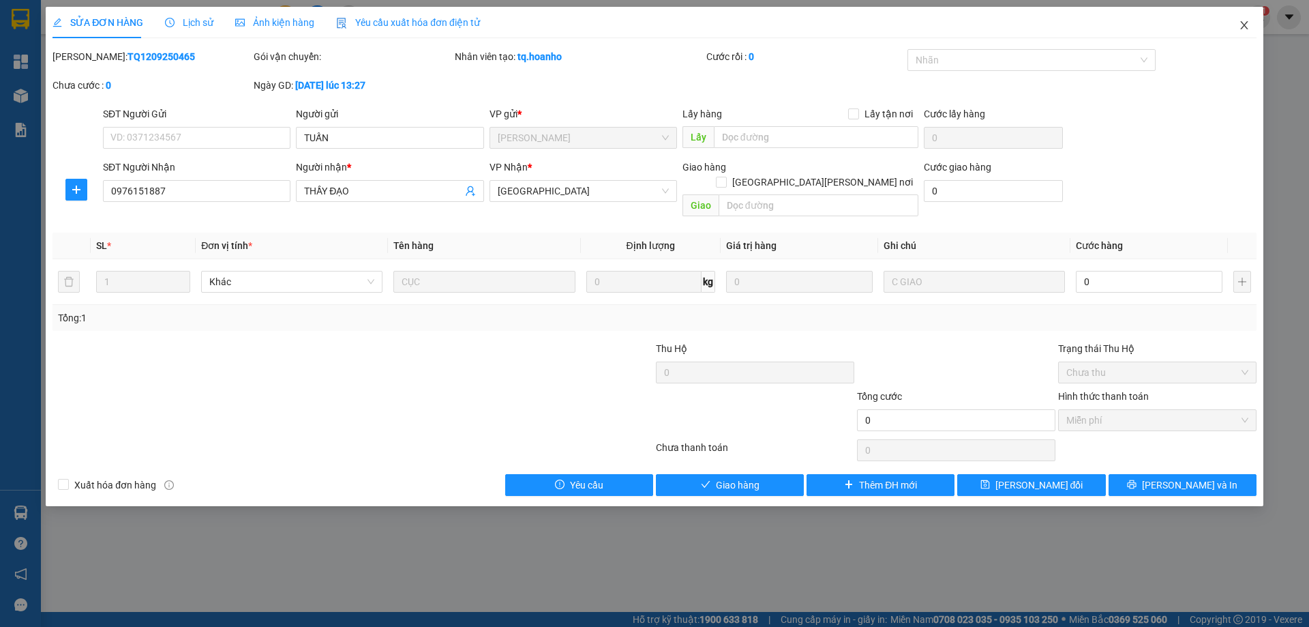
click at [1248, 21] on icon "close" at bounding box center [1244, 25] width 11 height 11
